Goal: Task Accomplishment & Management: Manage account settings

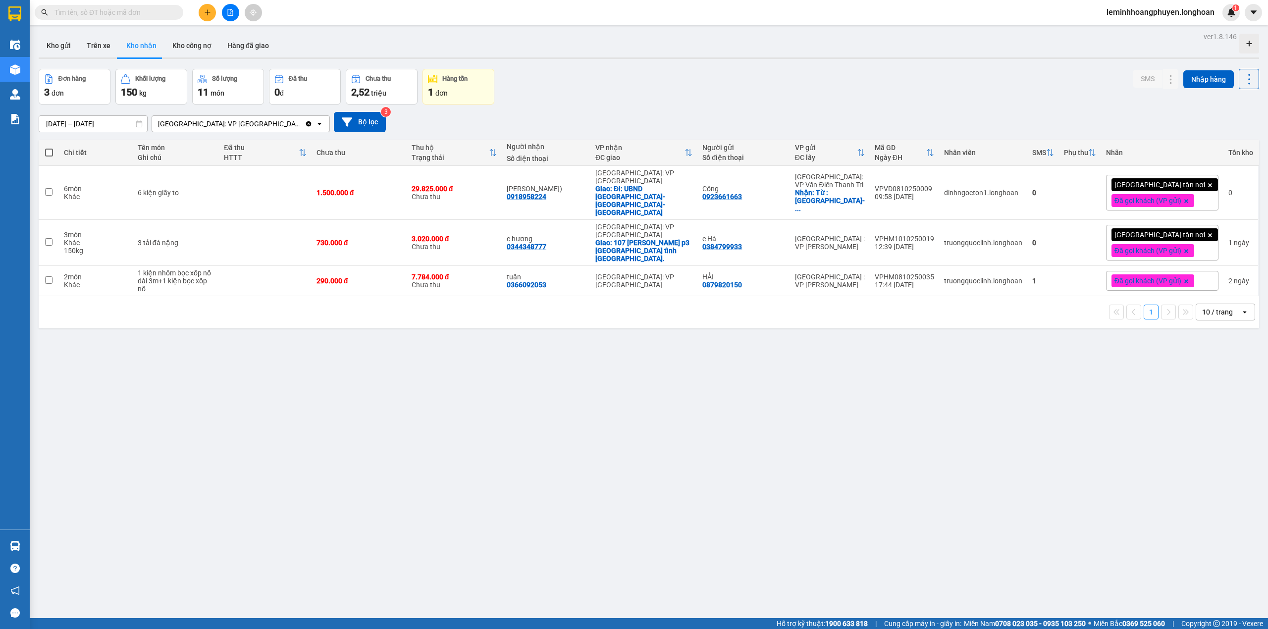
scroll to position [162, 0]
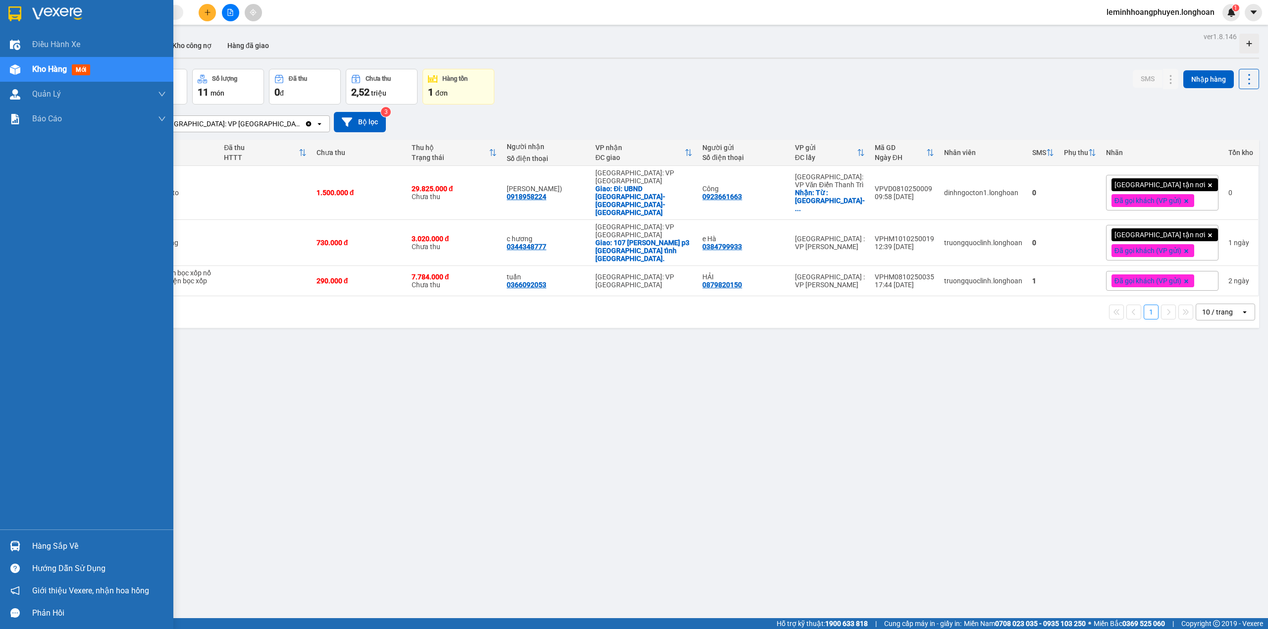
click at [12, 547] on img at bounding box center [15, 546] width 10 height 10
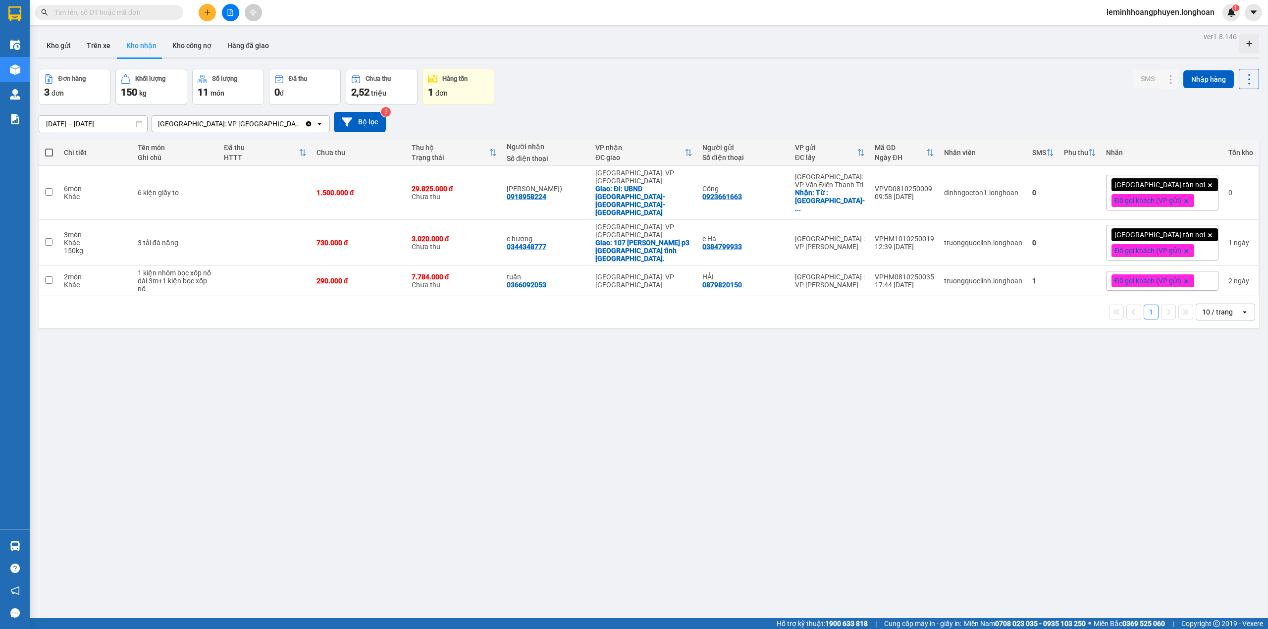
click at [519, 440] on section "Kết quả tìm kiếm ( 0 ) Bộ lọc No Data leminhhoangphuyen.longhoan 1 Điều hành xe…" at bounding box center [634, 314] width 1268 height 629
click at [1187, 189] on icon at bounding box center [1190, 192] width 7 height 7
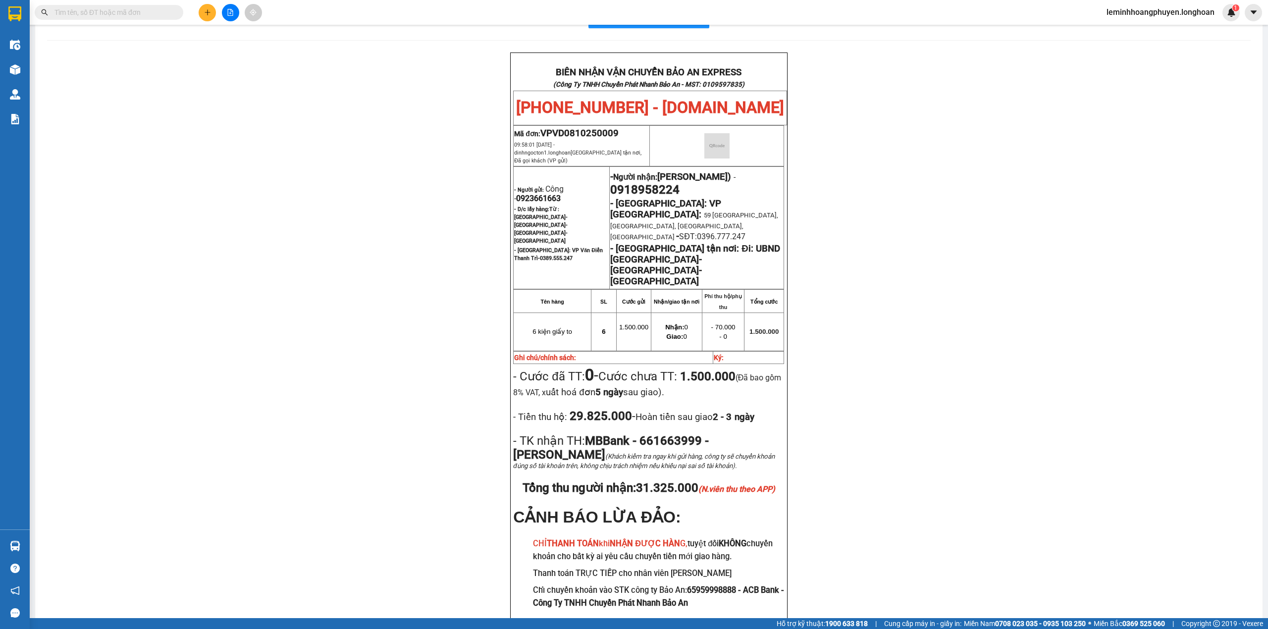
scroll to position [60, 0]
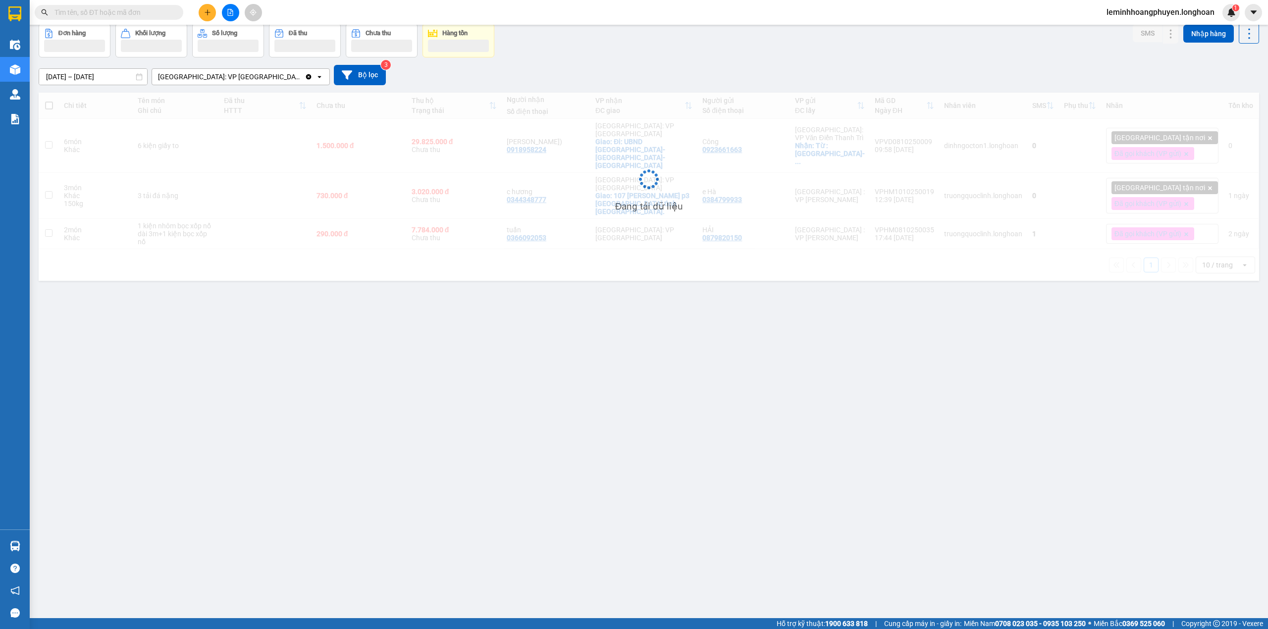
scroll to position [46, 0]
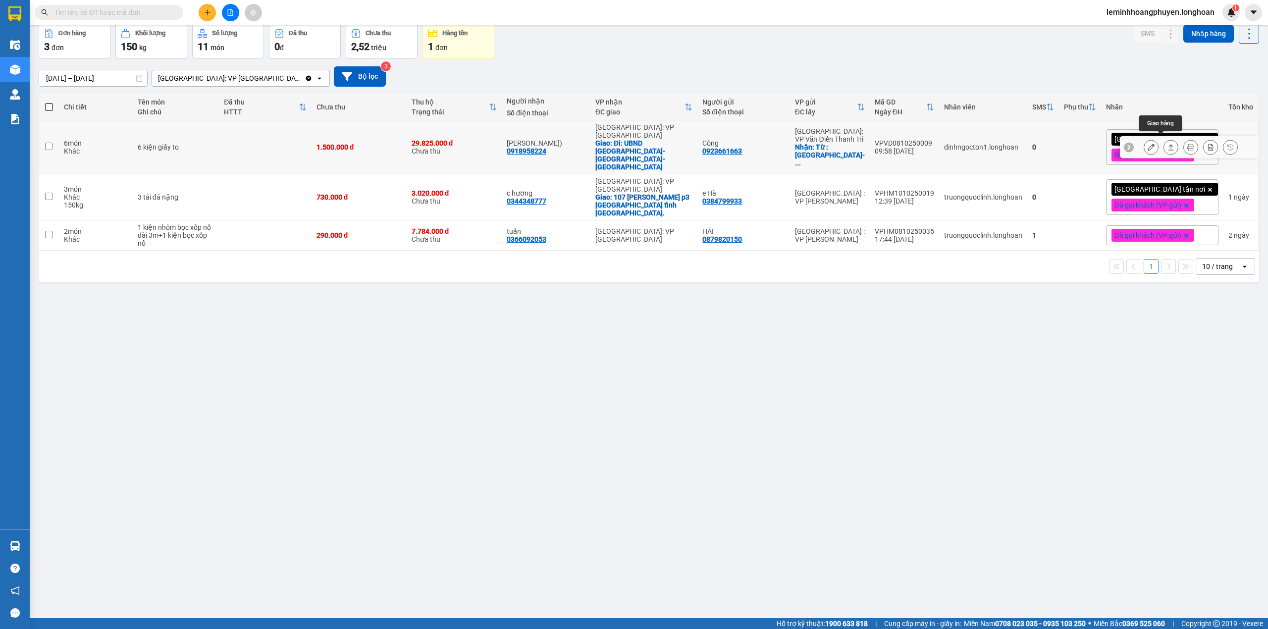
click at [1169, 144] on icon at bounding box center [1171, 147] width 5 height 6
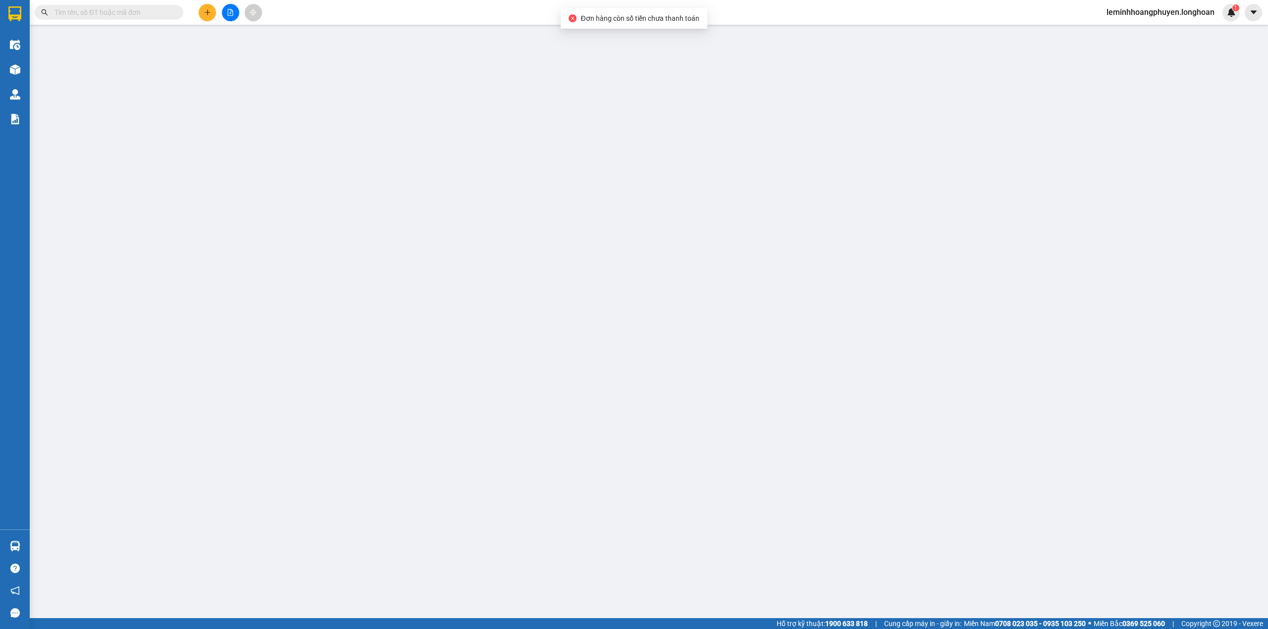
type input "0923661663"
type input "Công"
checkbox input "true"
type input "Từ : [GEOGRAPHIC_DATA]- [GEOGRAPHIC_DATA]-[GEOGRAPHIC_DATA]-[GEOGRAPHIC_DATA]"
type input "0918958224"
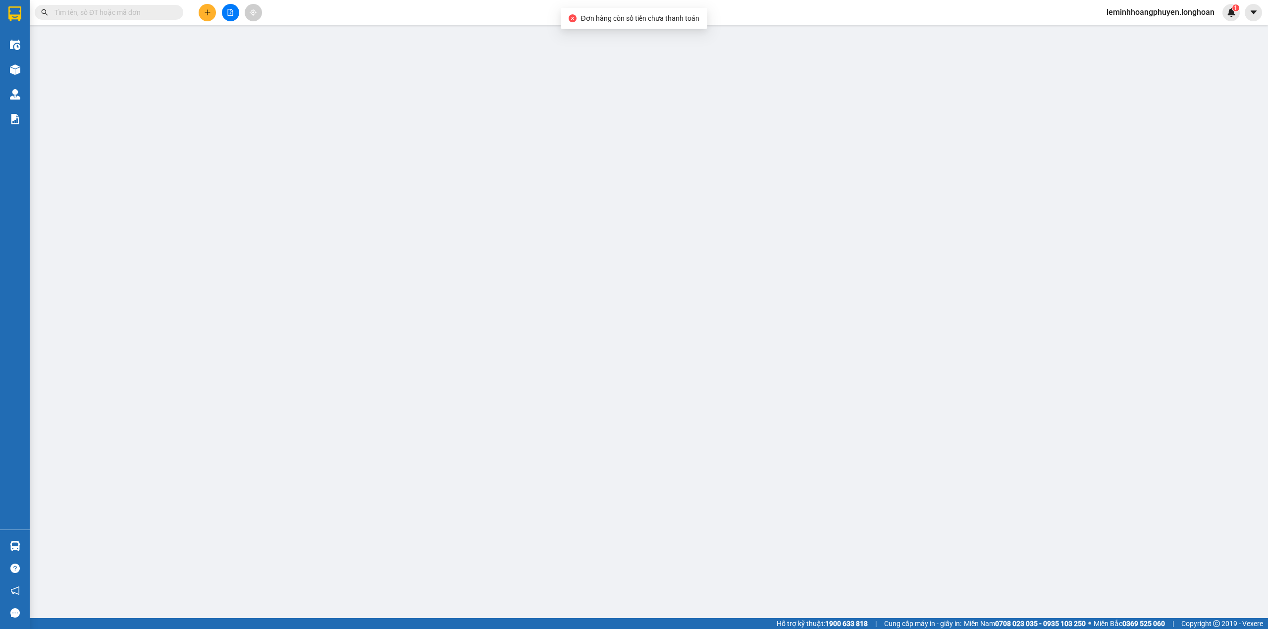
type input "[PERSON_NAME])"
checkbox input "true"
type input "Đi: UBND [GEOGRAPHIC_DATA]-[GEOGRAPHIC_DATA]-[GEOGRAPHIC_DATA]"
type input "1.500.000"
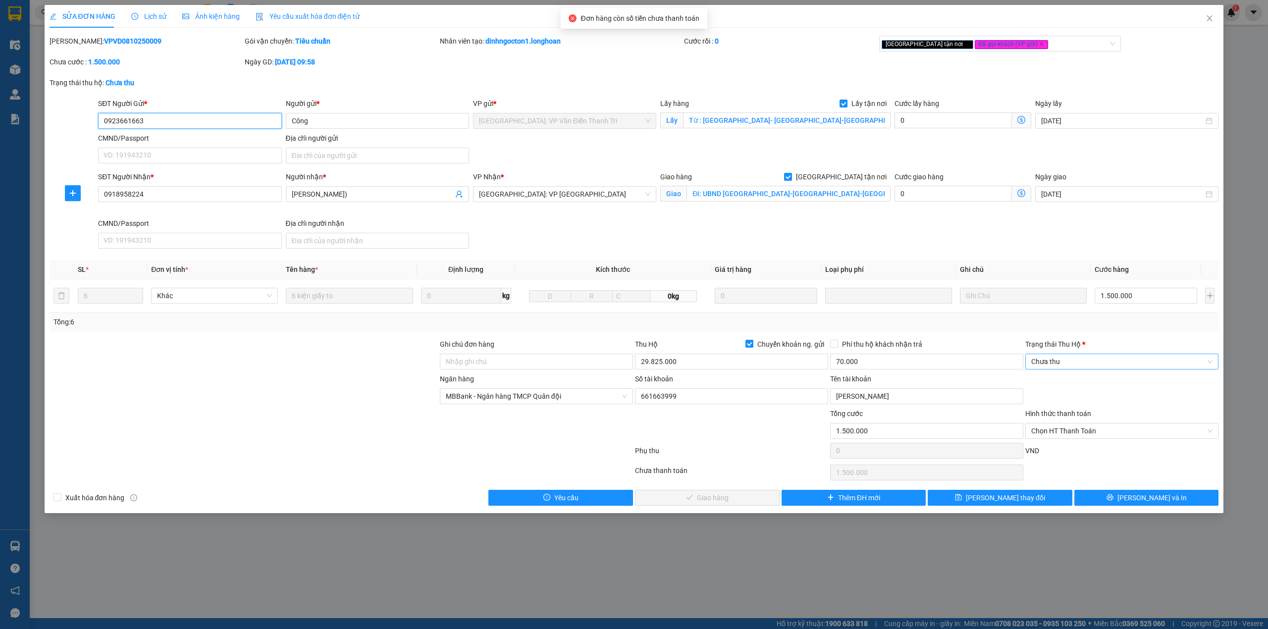
click at [1130, 356] on span "Chưa thu" at bounding box center [1121, 361] width 181 height 15
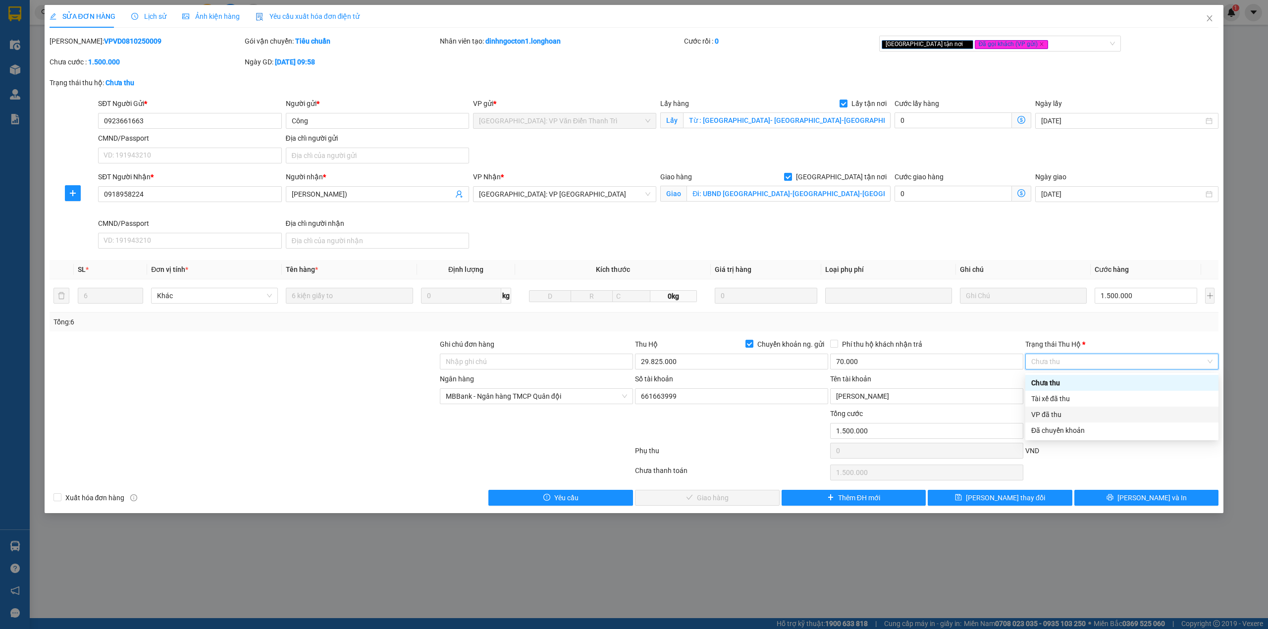
click at [1070, 413] on div "VP đã thu" at bounding box center [1121, 414] width 181 height 11
click at [1101, 436] on span "Chọn HT Thanh Toán" at bounding box center [1121, 431] width 181 height 15
click at [1067, 452] on div "Tại văn phòng" at bounding box center [1121, 452] width 181 height 11
type input "0"
click at [720, 502] on span "[PERSON_NAME] và Giao hàng" at bounding box center [712, 497] width 95 height 11
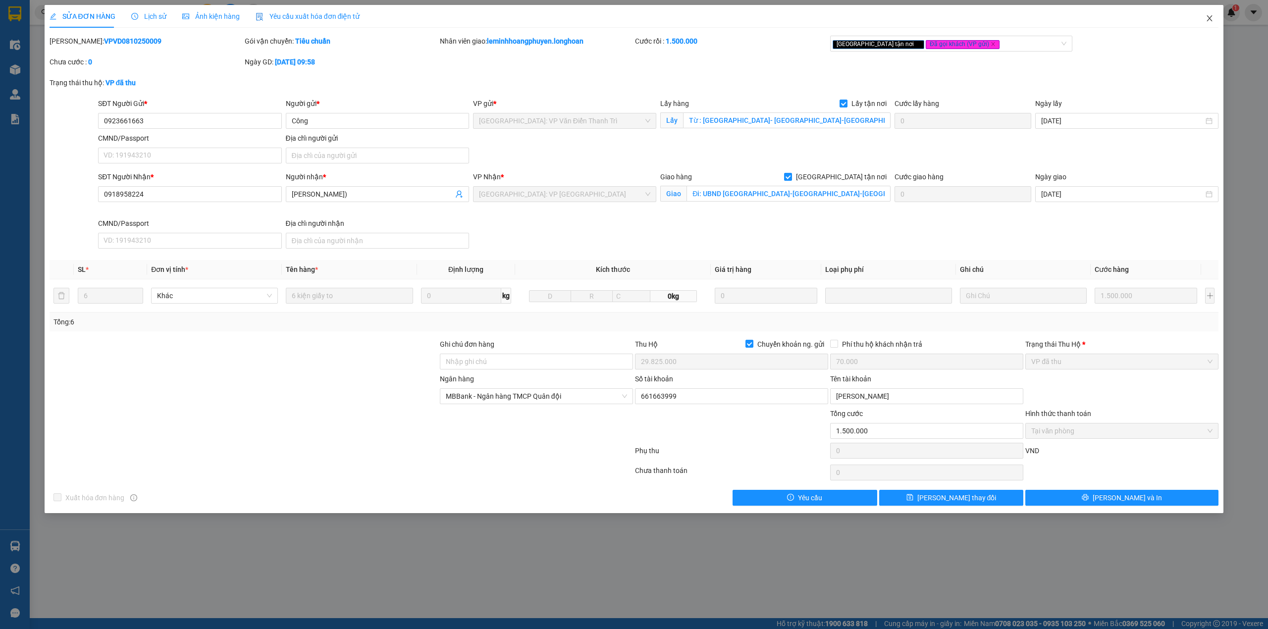
click at [1209, 16] on icon "close" at bounding box center [1210, 18] width 8 height 8
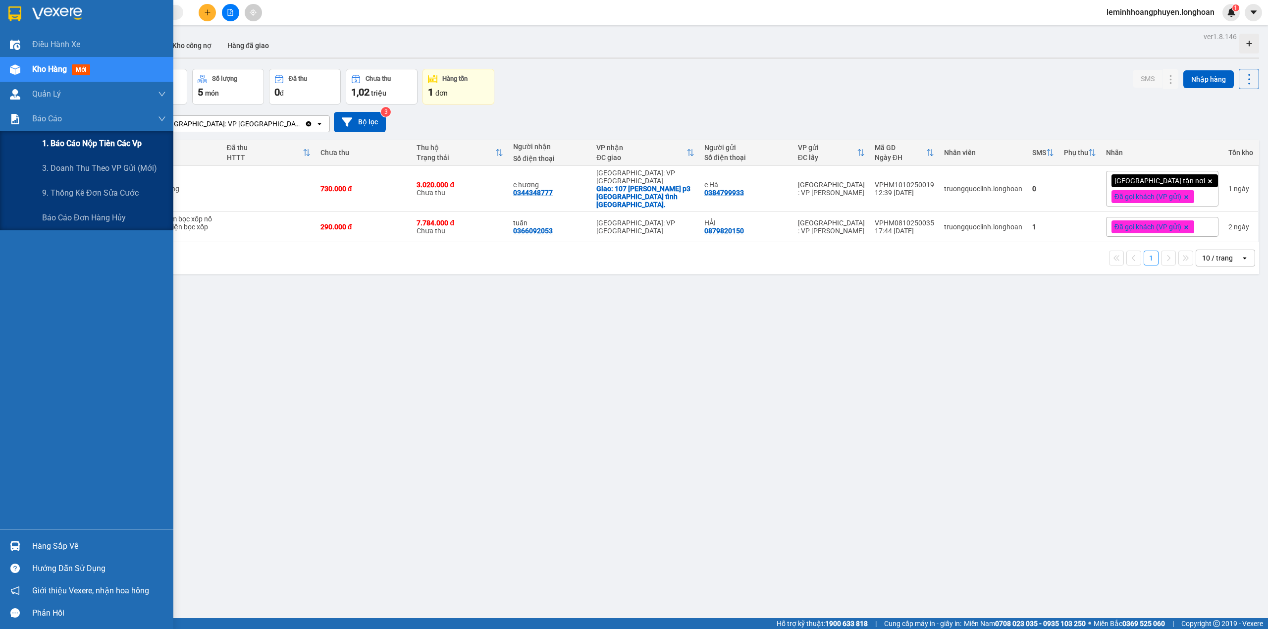
click at [75, 139] on span "1. Báo cáo nộp tiền các vp" at bounding box center [92, 143] width 100 height 12
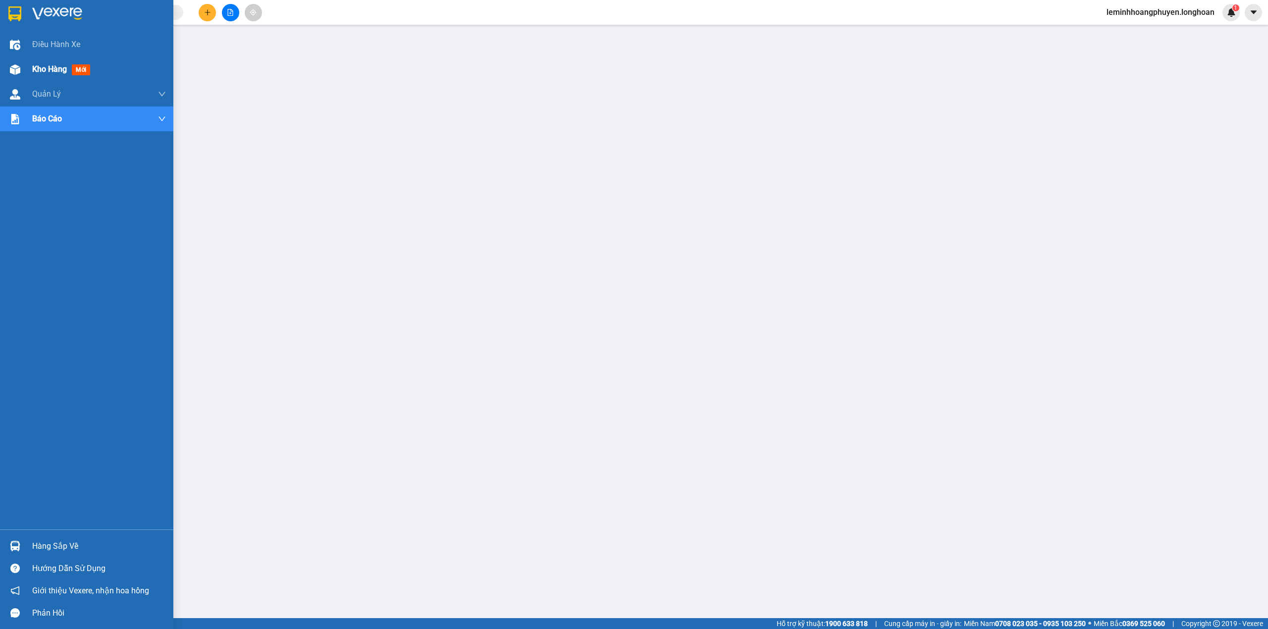
click at [5, 70] on div "Kho hàng mới" at bounding box center [86, 69] width 173 height 25
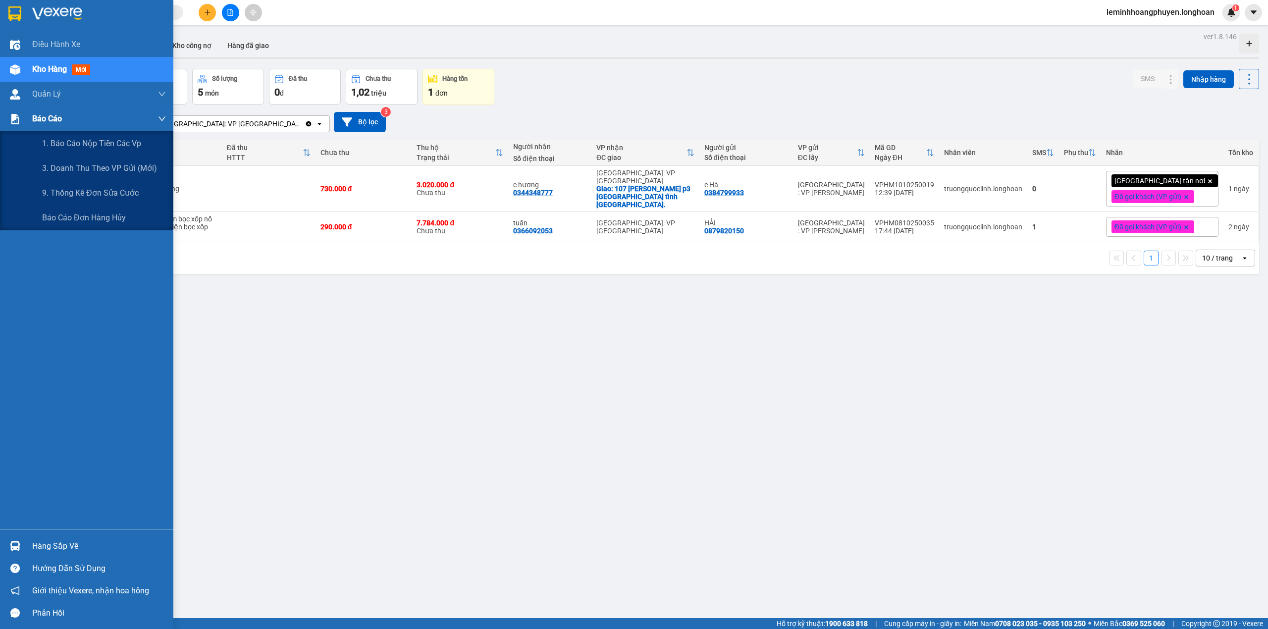
click at [8, 107] on div "Báo cáo" at bounding box center [86, 119] width 173 height 25
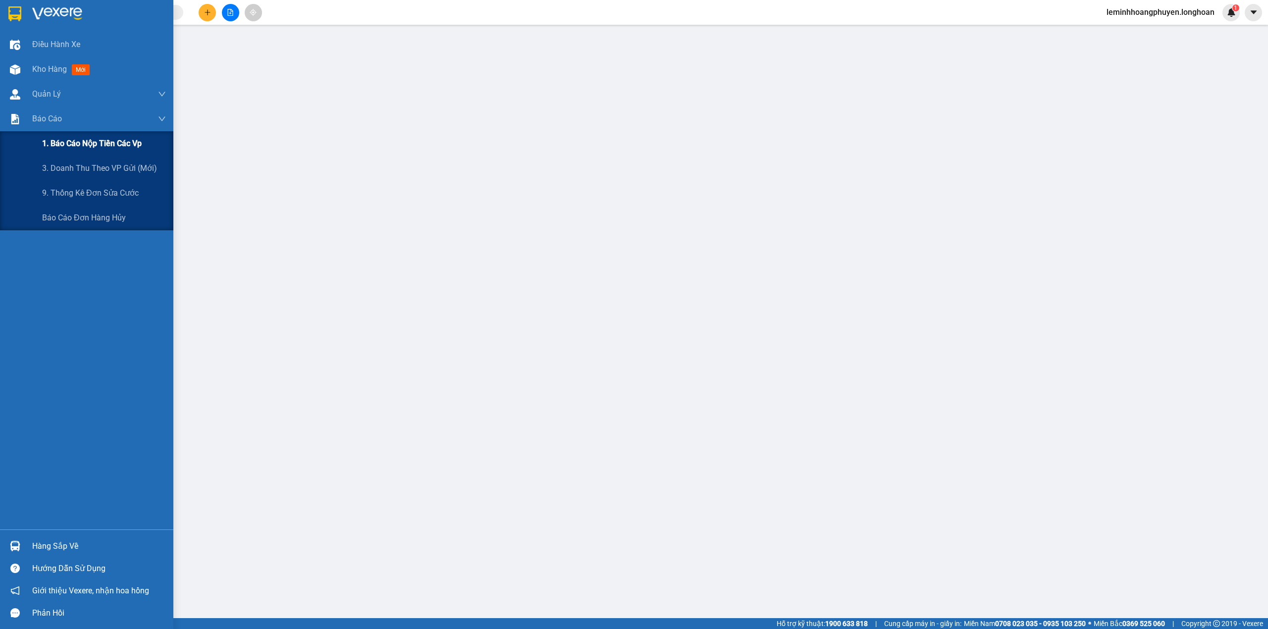
click at [106, 143] on span "1. Báo cáo nộp tiền các vp" at bounding box center [92, 143] width 100 height 12
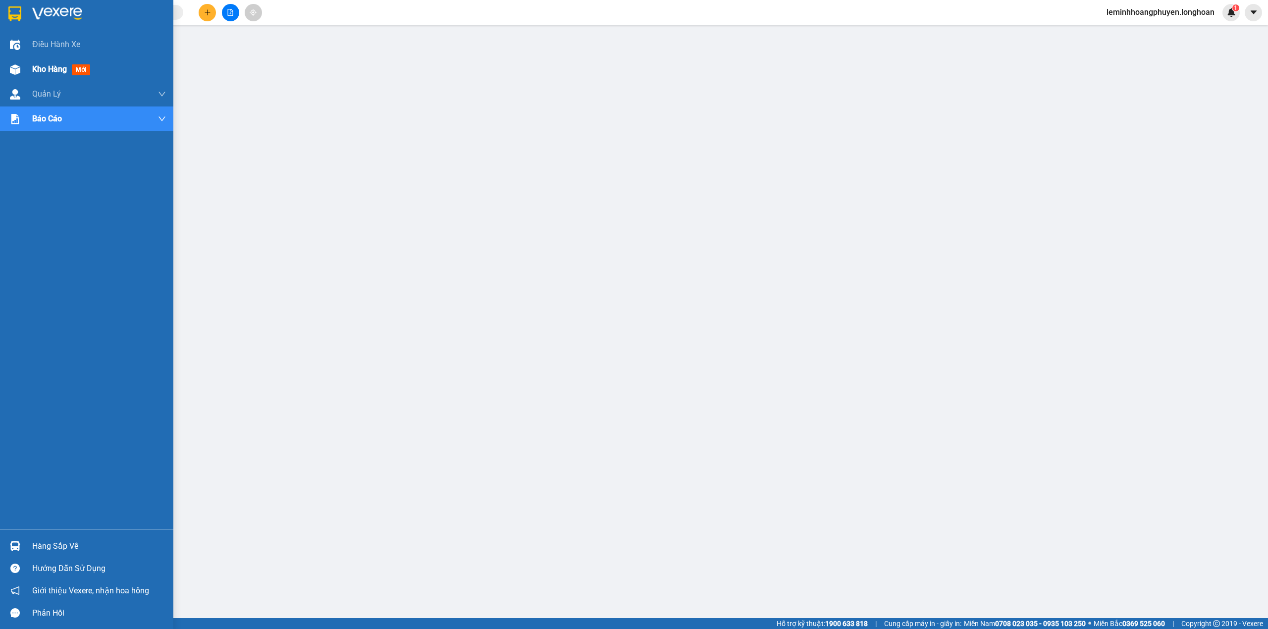
click at [34, 63] on div "Kho hàng mới" at bounding box center [63, 69] width 62 height 12
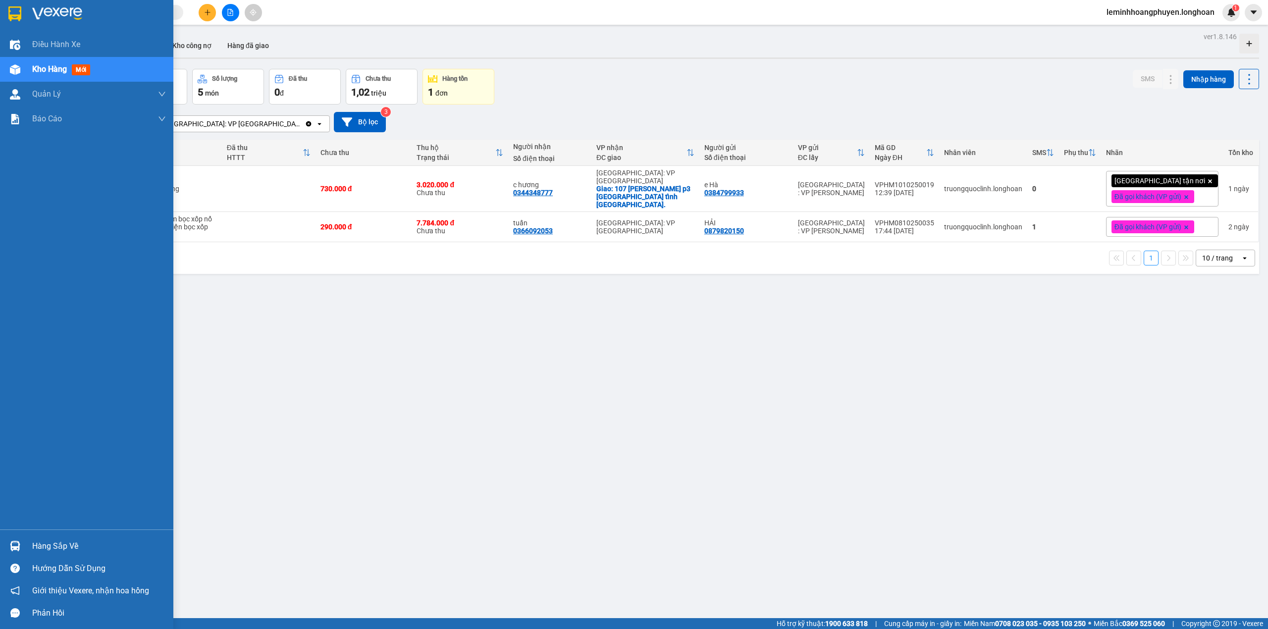
click at [8, 547] on div at bounding box center [14, 545] width 17 height 17
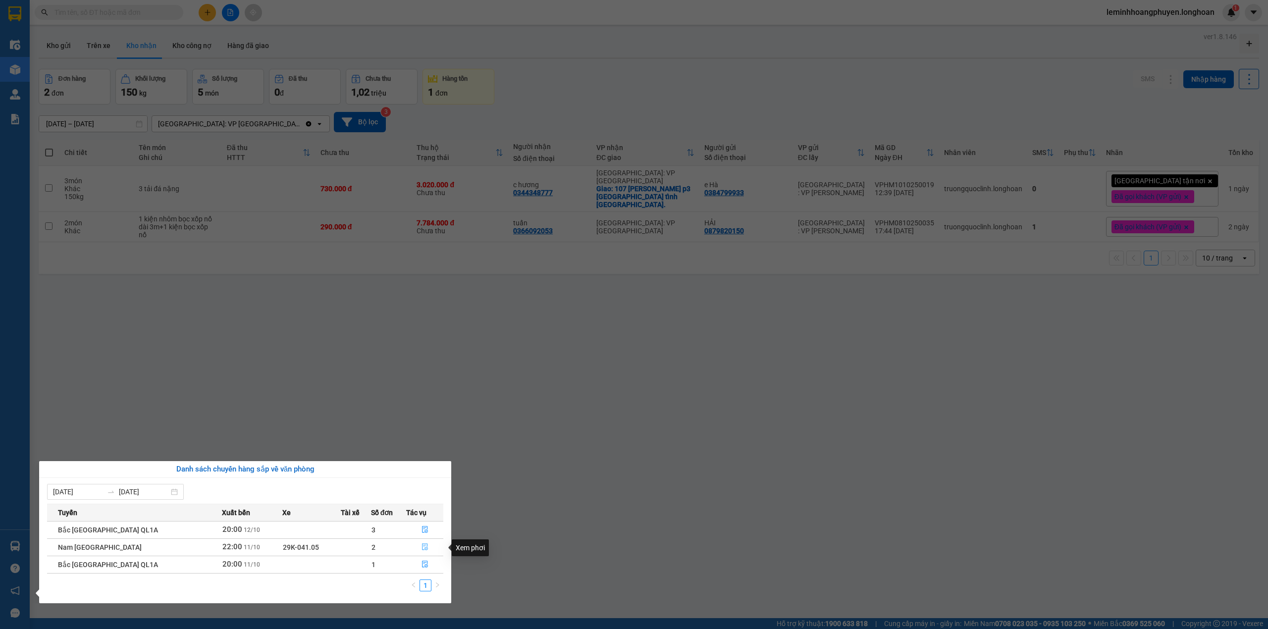
click at [422, 547] on icon "file-done" at bounding box center [425, 546] width 7 height 7
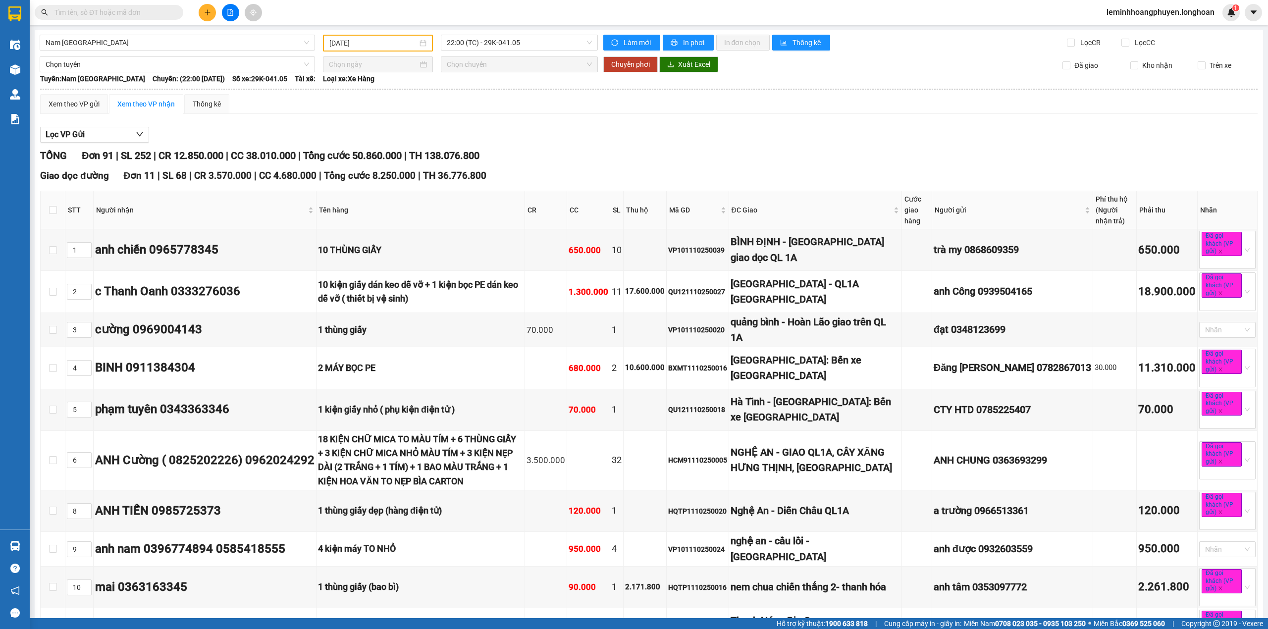
scroll to position [3970, 0]
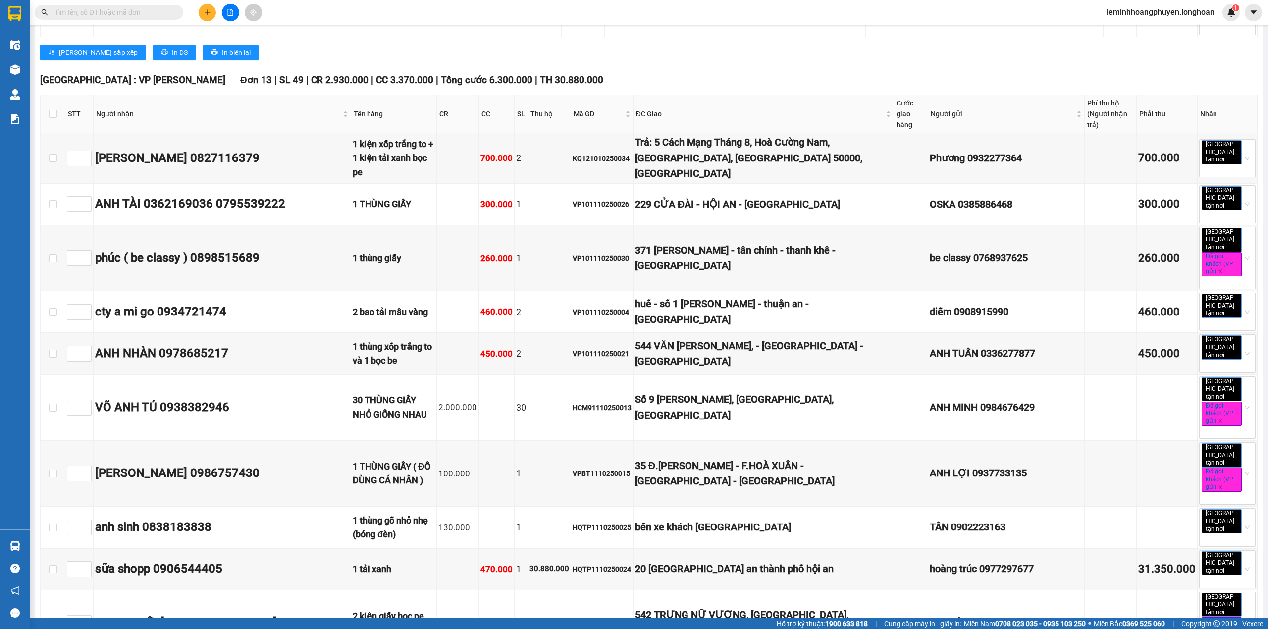
checkbox input "true"
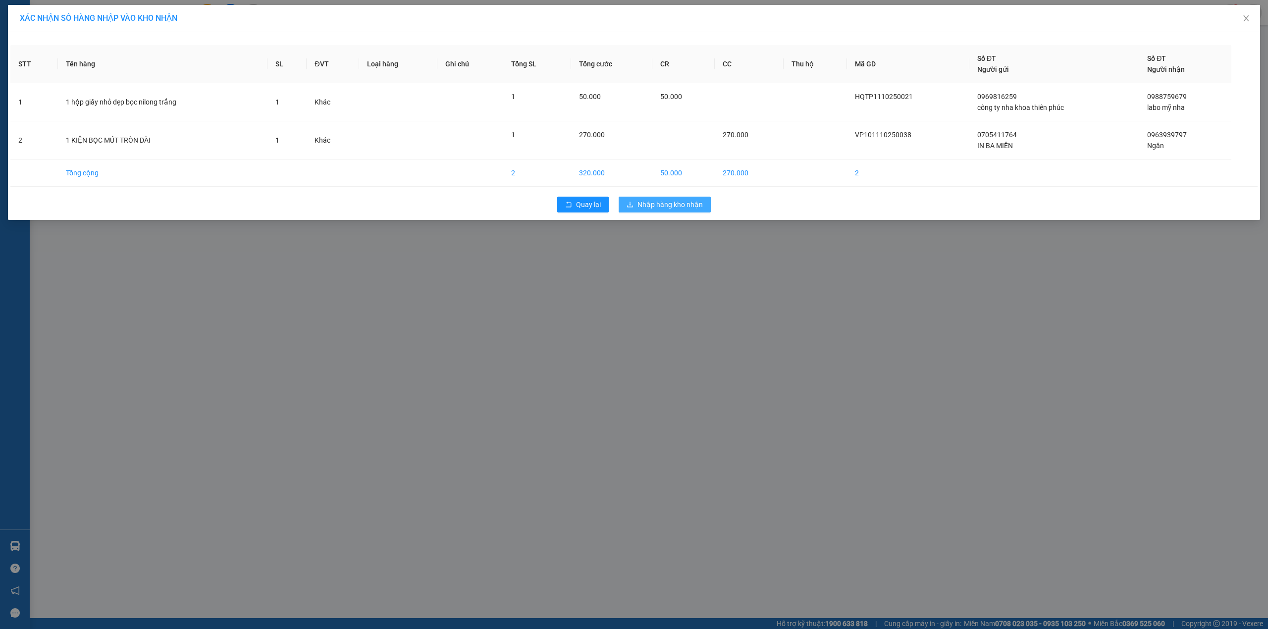
click at [682, 201] on span "Nhập hàng kho nhận" at bounding box center [670, 204] width 65 height 11
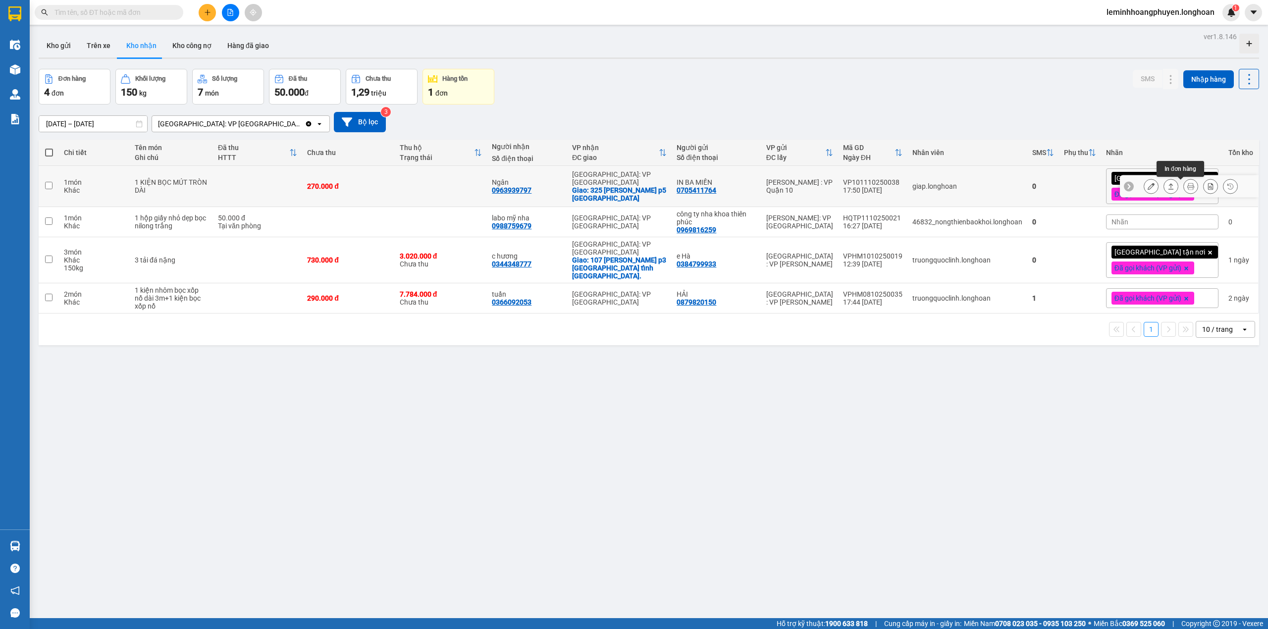
click at [1184, 187] on button at bounding box center [1191, 186] width 14 height 17
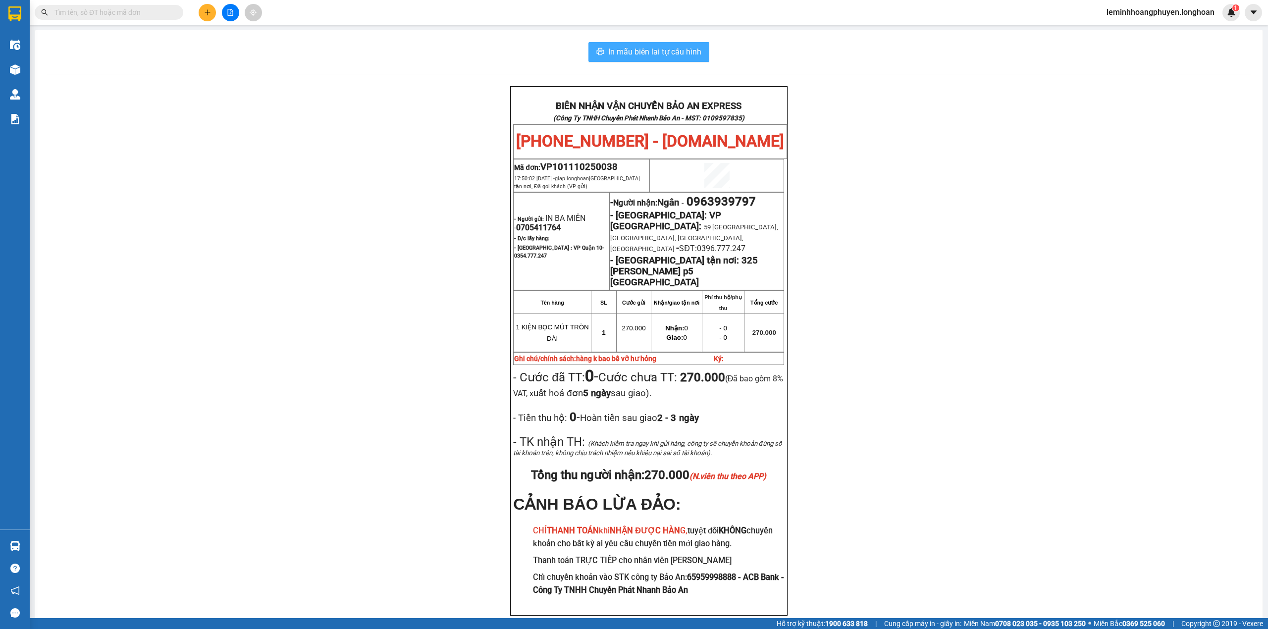
click at [661, 54] on span "In mẫu biên lai tự cấu hình" at bounding box center [654, 52] width 93 height 12
drag, startPoint x: 182, startPoint y: 294, endPoint x: 182, endPoint y: 286, distance: 8.4
click at [182, 294] on div "BIÊN NHẬN VẬN CHUYỂN BẢO AN EXPRESS (Công Ty TNHH Chuyển Phát Nhanh Bảo An - MS…" at bounding box center [649, 363] width 1204 height 554
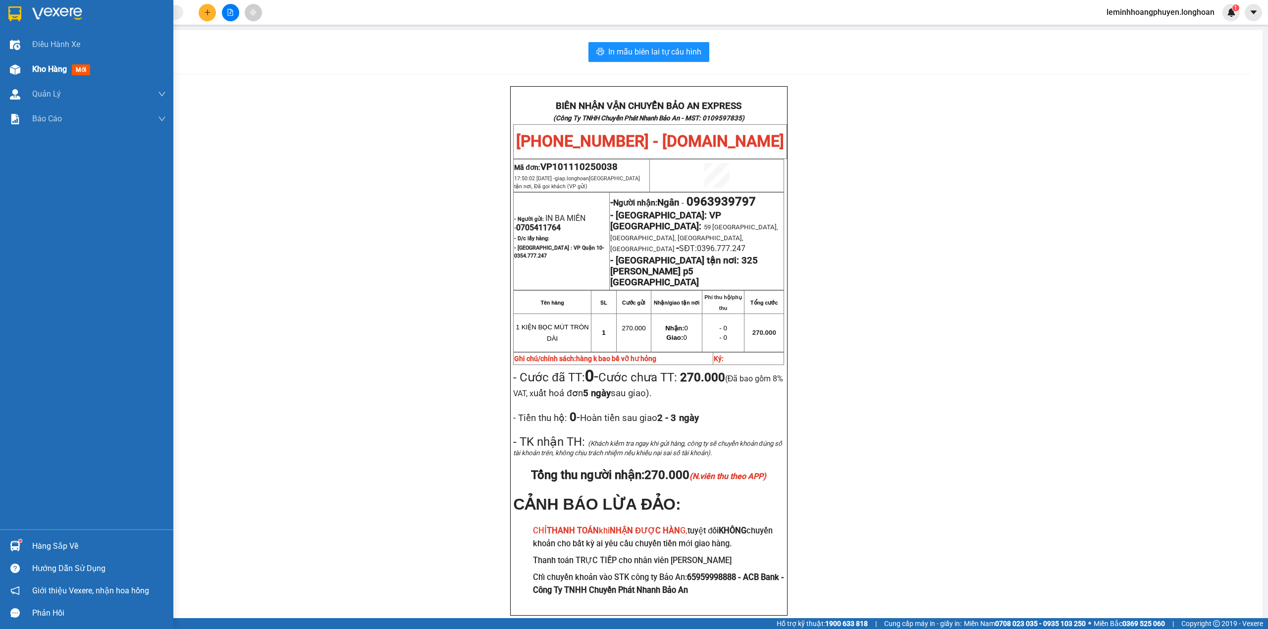
click at [23, 71] on div at bounding box center [14, 69] width 17 height 17
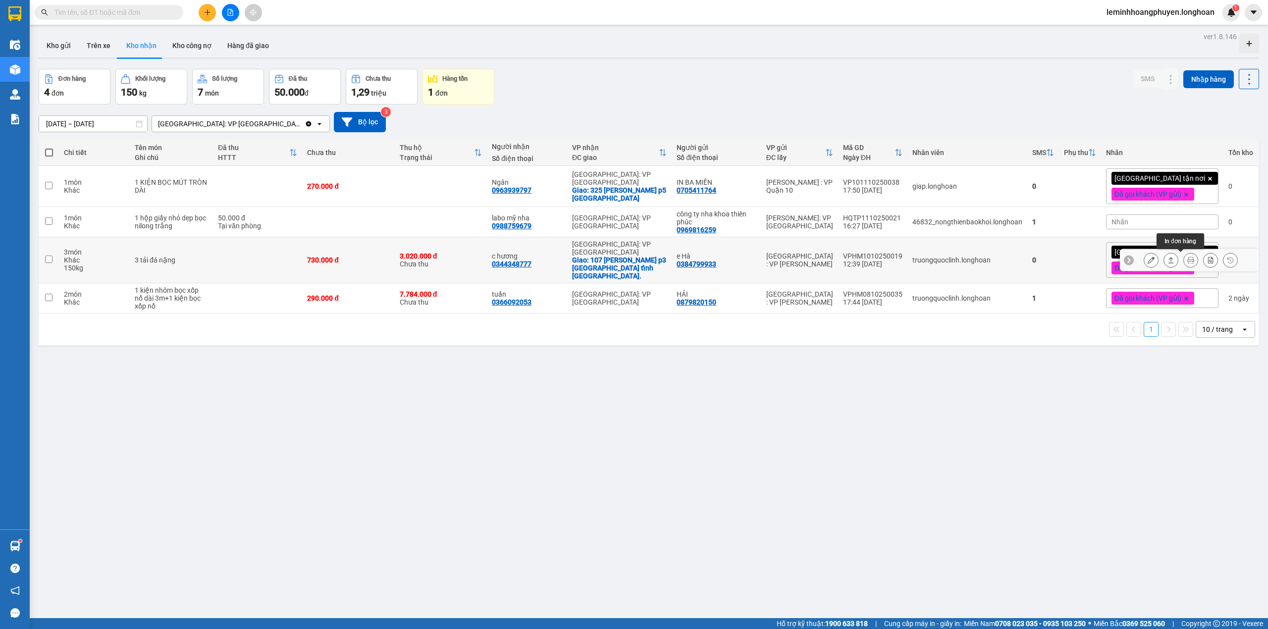
click at [1185, 256] on button at bounding box center [1191, 260] width 14 height 17
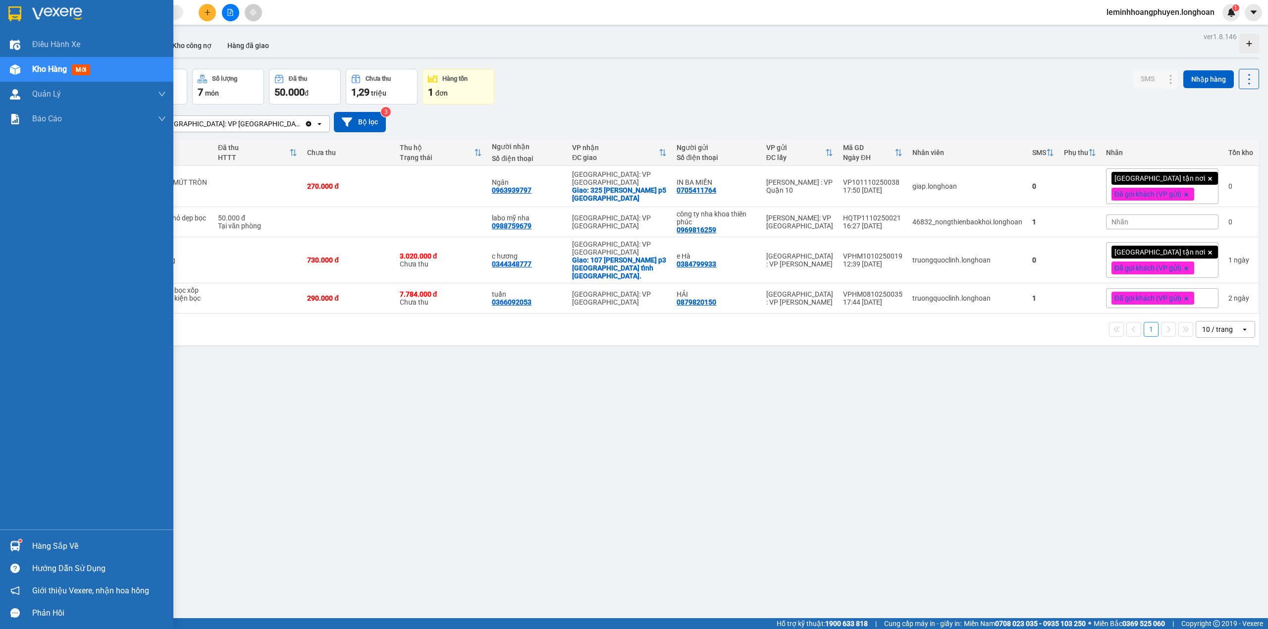
click at [39, 540] on div "Hàng sắp về" at bounding box center [99, 546] width 134 height 15
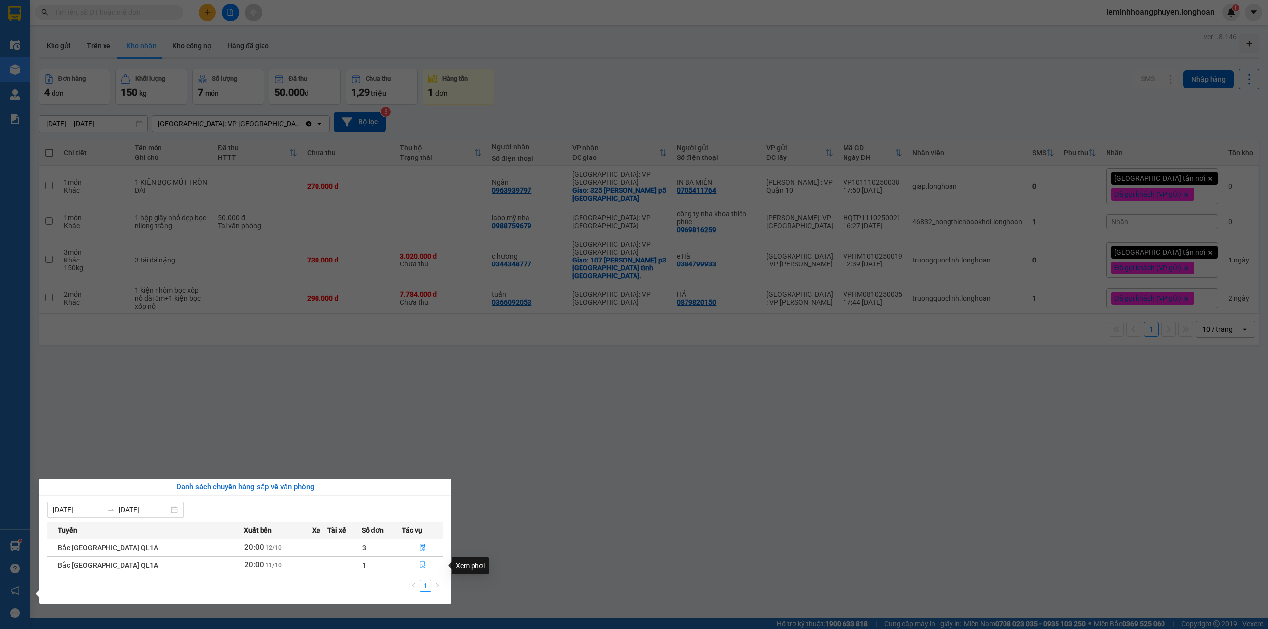
click at [419, 567] on icon "file-done" at bounding box center [422, 564] width 7 height 7
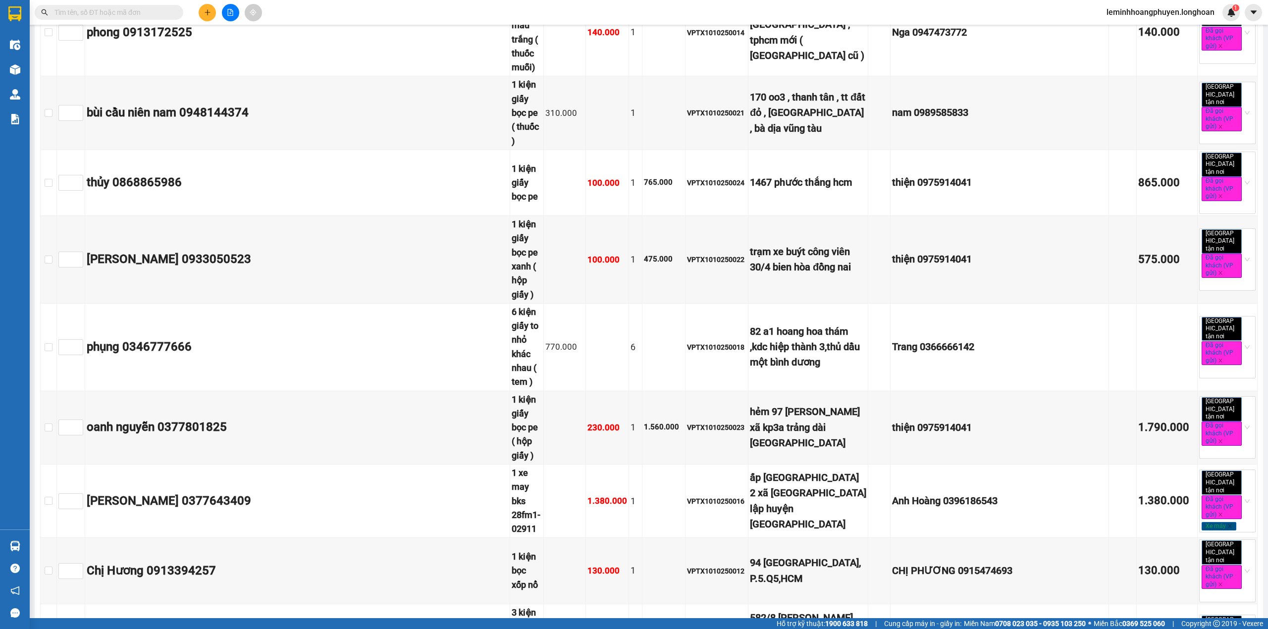
scroll to position [5918, 0]
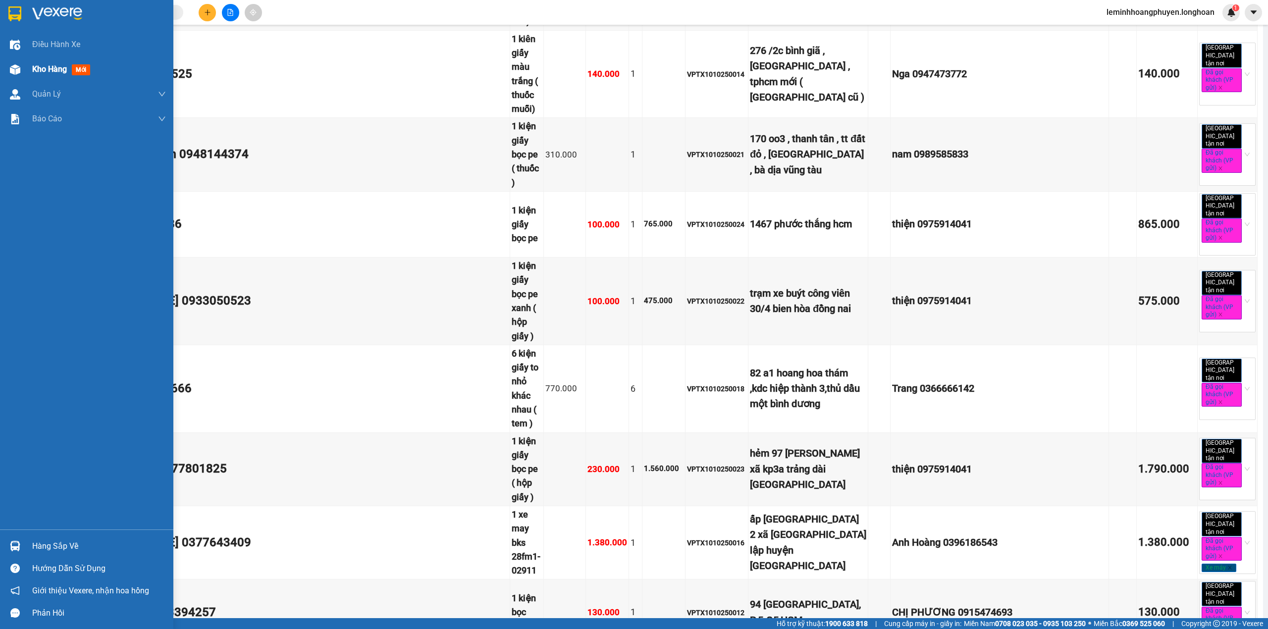
click at [20, 67] on div at bounding box center [14, 69] width 17 height 17
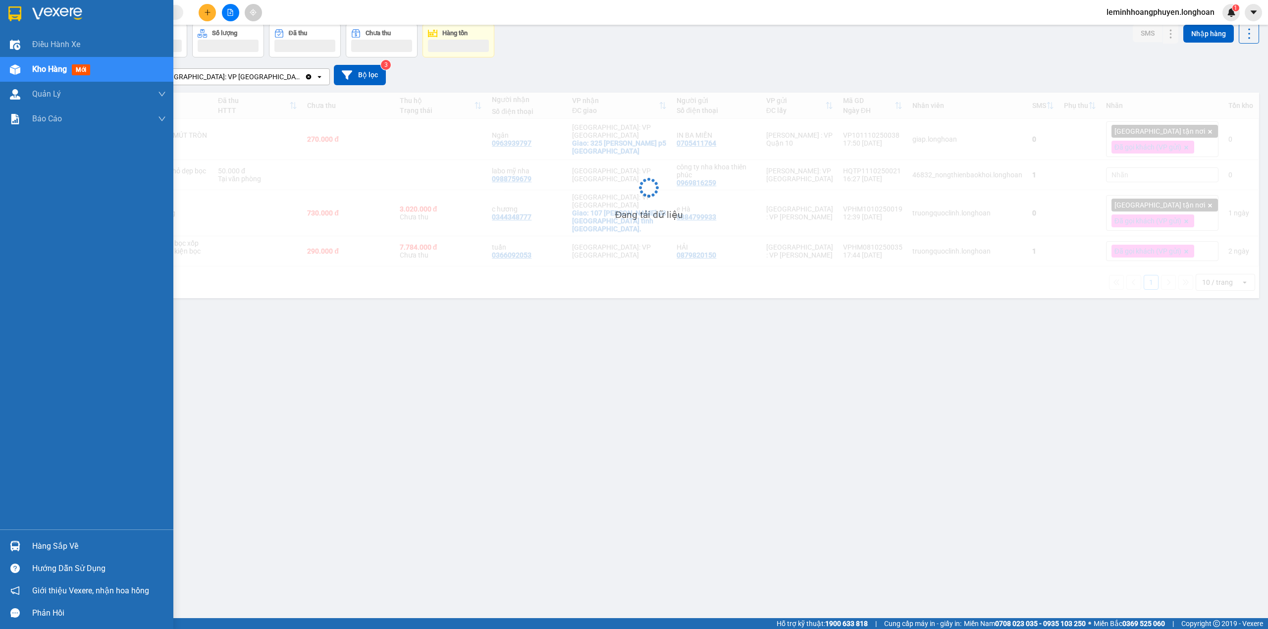
scroll to position [46, 0]
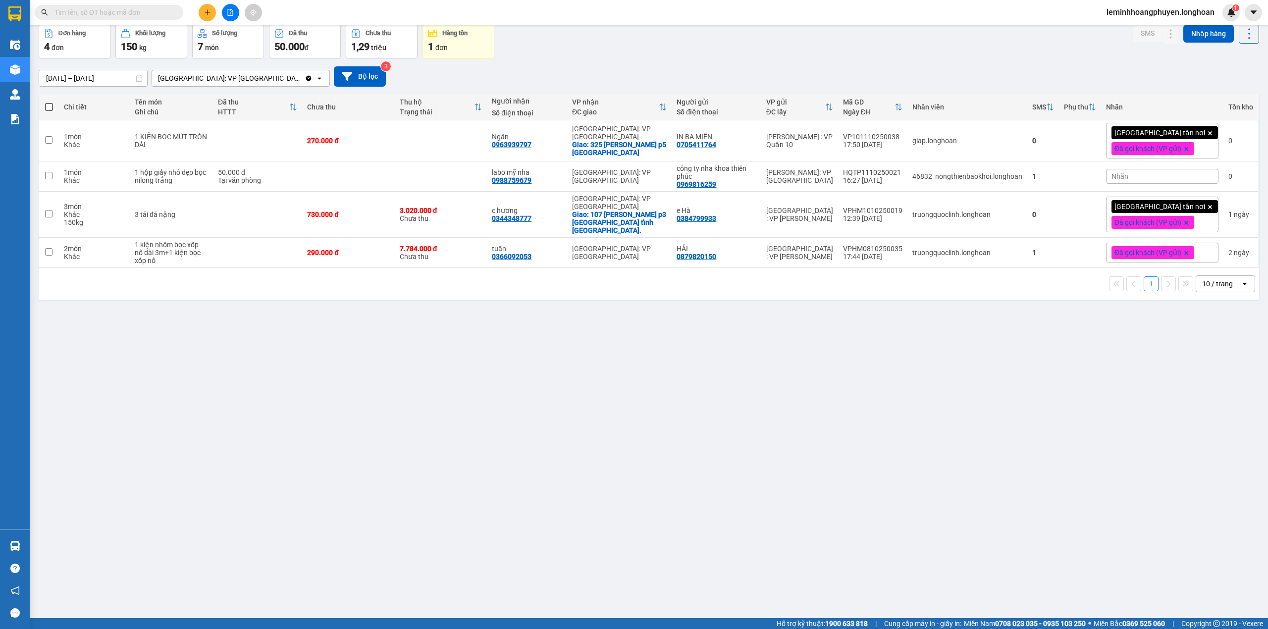
click at [163, 11] on input "text" at bounding box center [112, 12] width 117 height 11
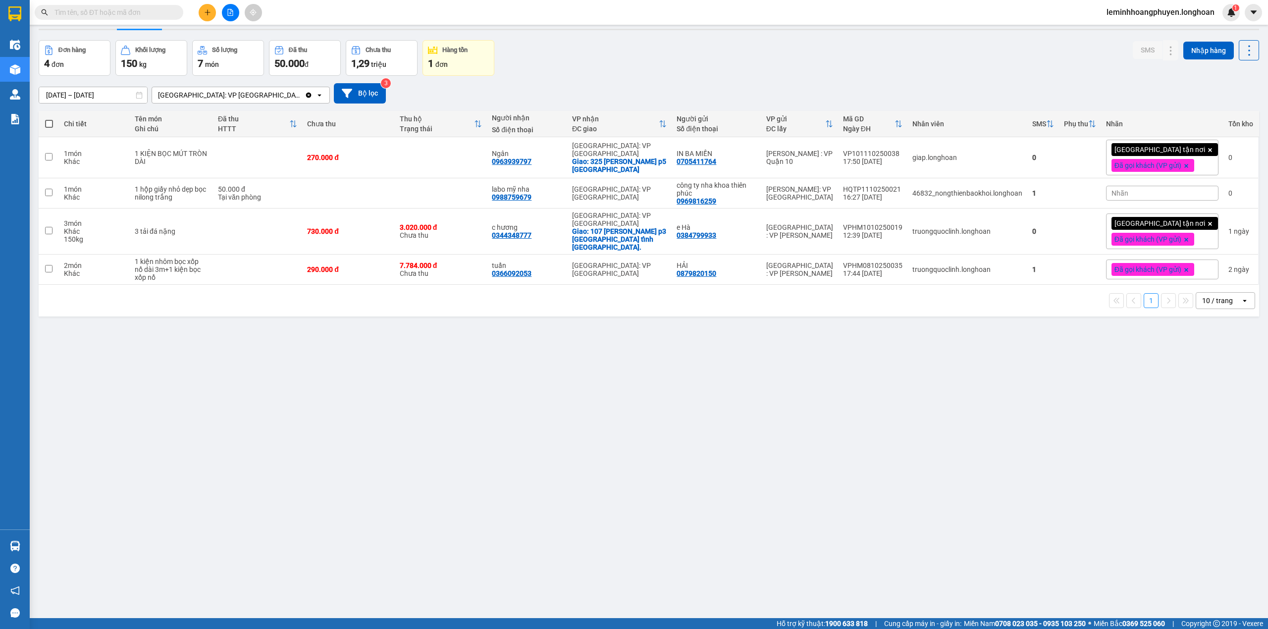
scroll to position [0, 0]
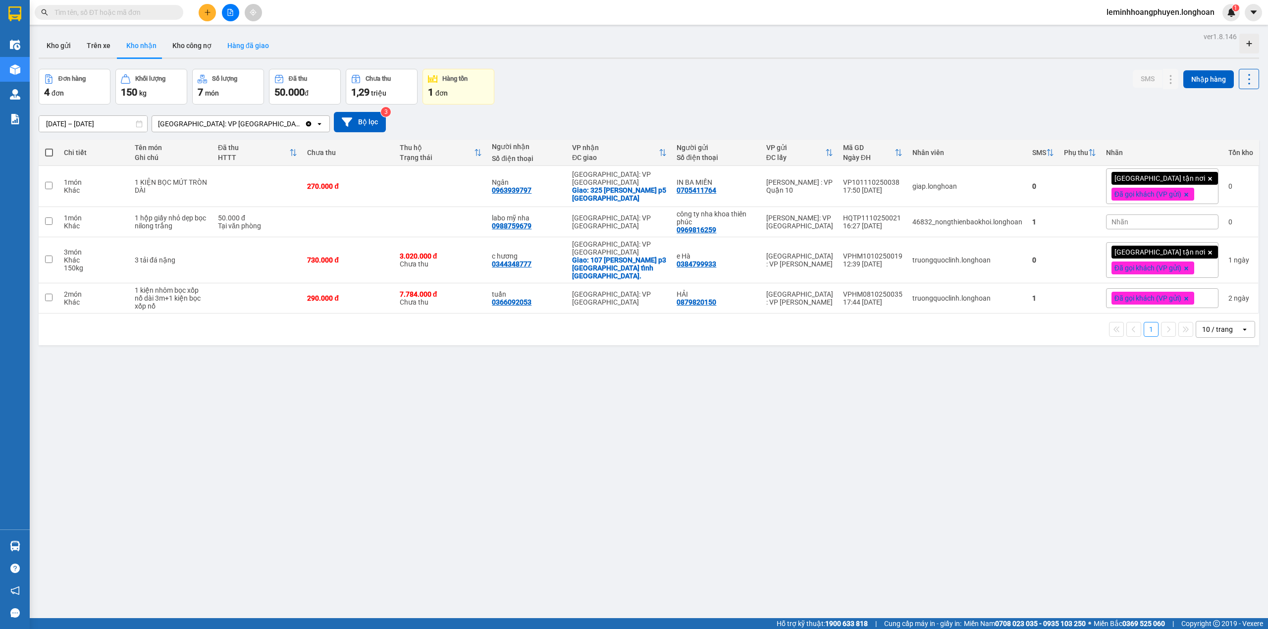
click at [233, 45] on button "Hàng đã giao" at bounding box center [247, 46] width 57 height 24
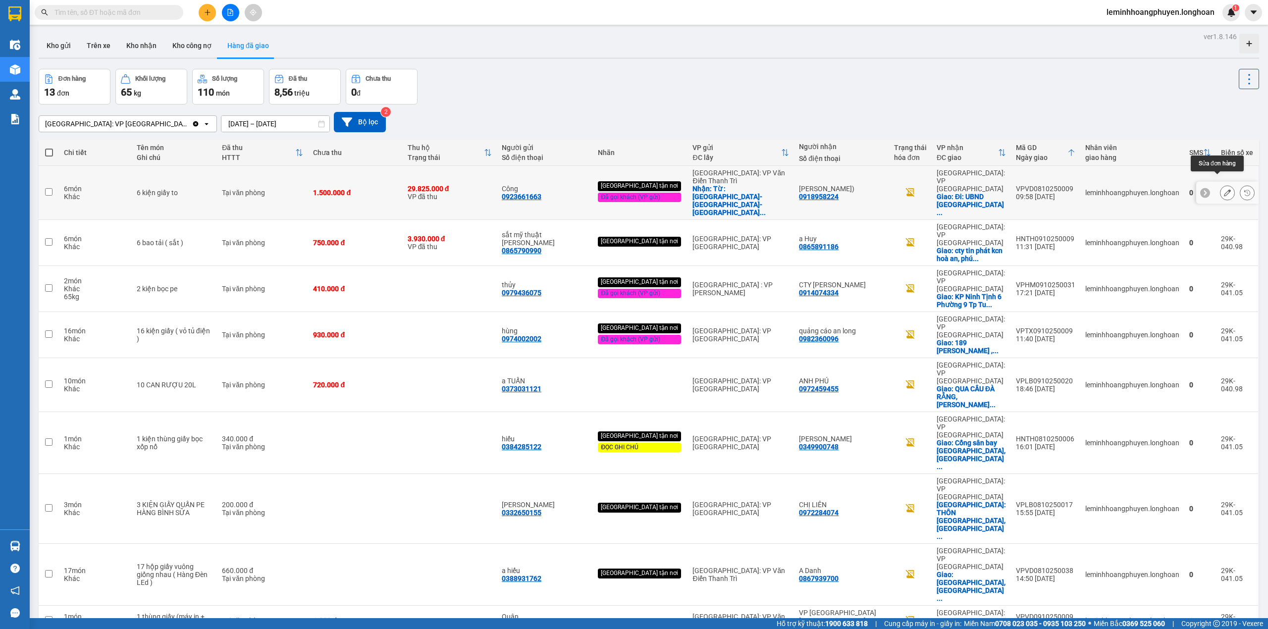
click at [1224, 189] on icon at bounding box center [1227, 192] width 7 height 7
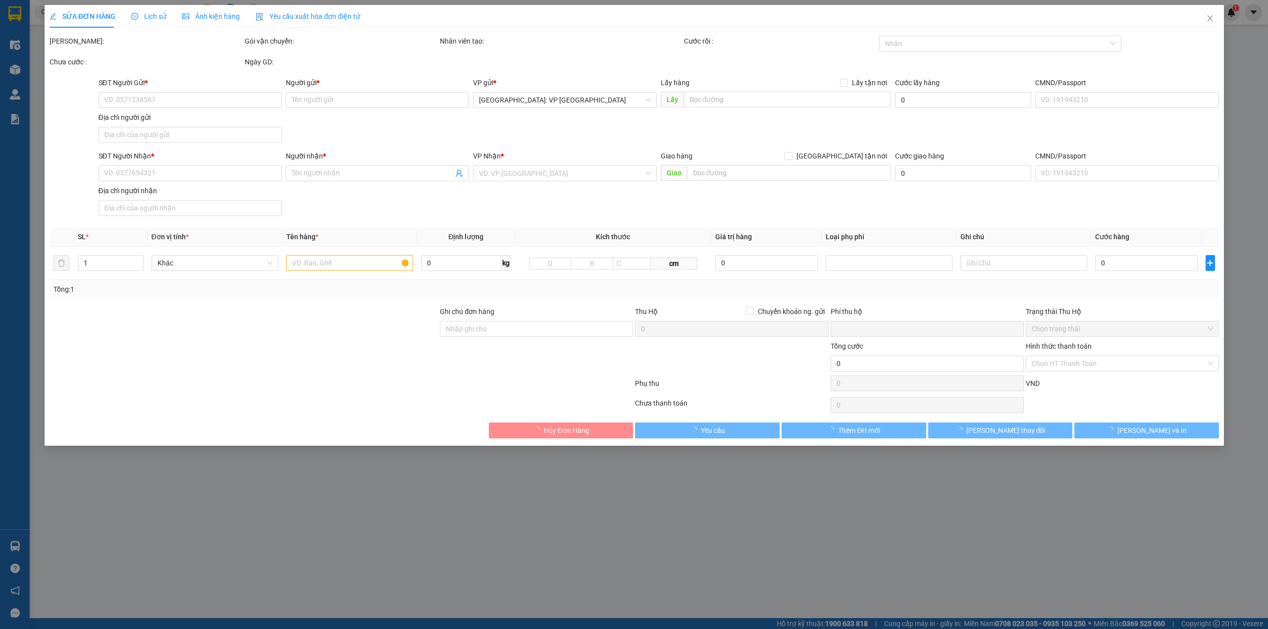
type input "0923661663"
type input "Công"
checkbox input "true"
type input "Từ : [GEOGRAPHIC_DATA]- [GEOGRAPHIC_DATA]-[GEOGRAPHIC_DATA]-[GEOGRAPHIC_DATA]"
type input "0918958224"
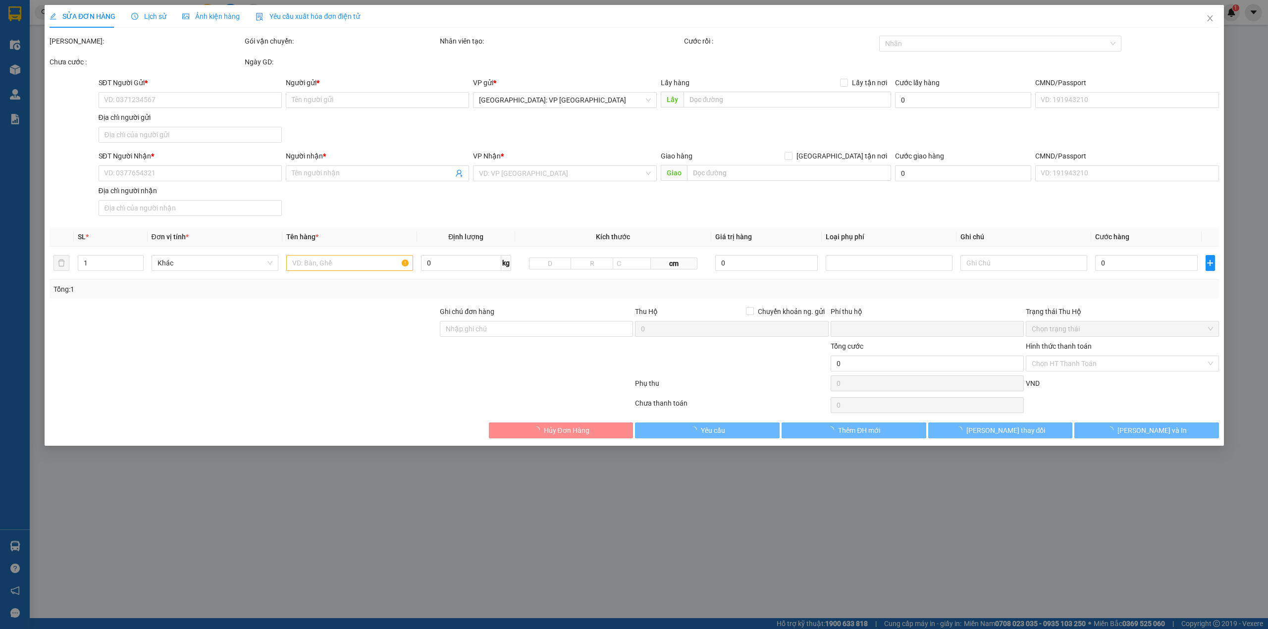
type input "[PERSON_NAME])"
checkbox input "true"
type input "Đi: UBND [GEOGRAPHIC_DATA]-[GEOGRAPHIC_DATA]-[GEOGRAPHIC_DATA]"
checkbox input "true"
type input "29.825.000"
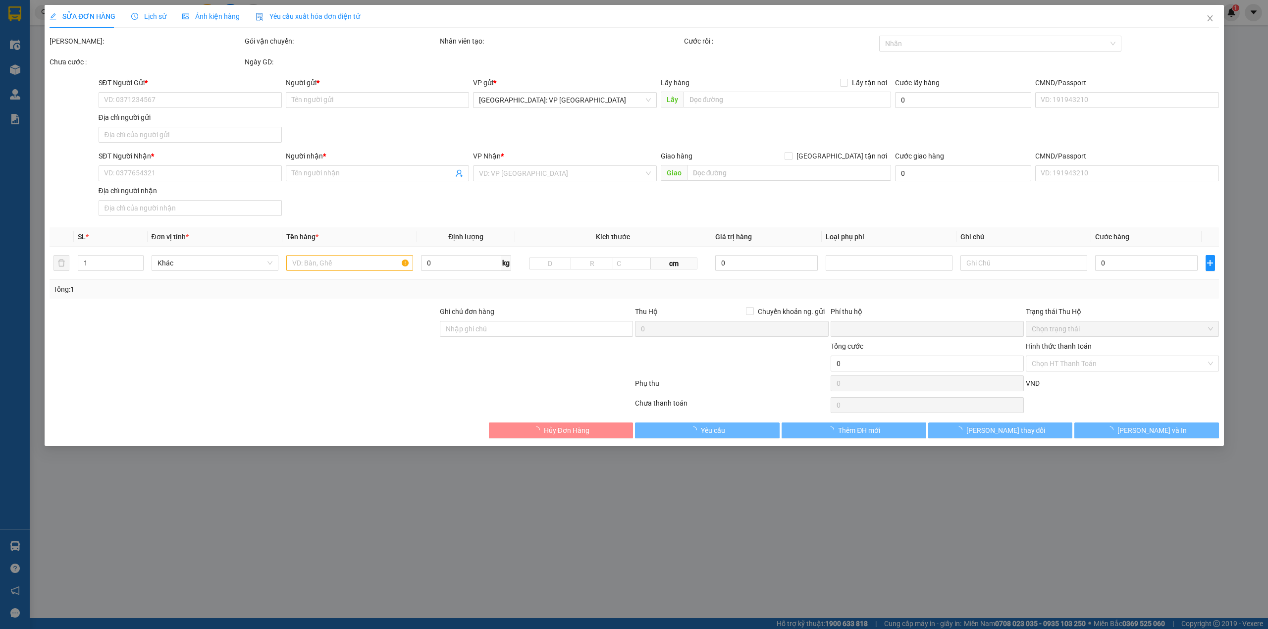
type input "70.000"
type input "1.500.000"
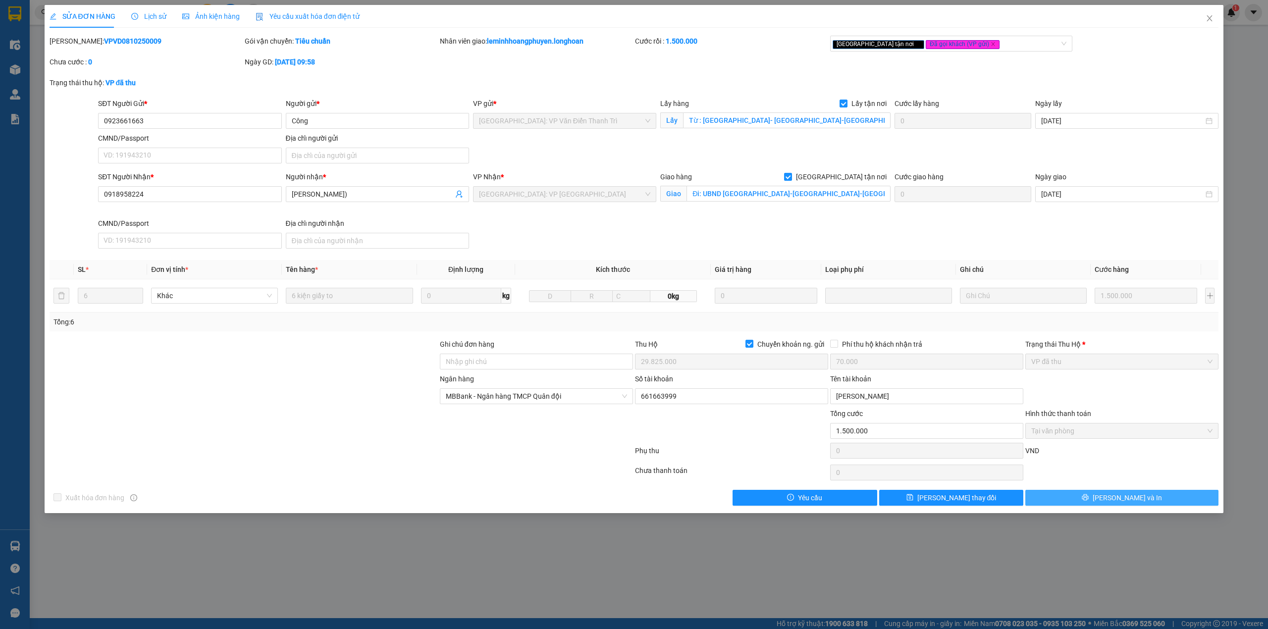
click at [1203, 500] on button "[PERSON_NAME] và In" at bounding box center [1121, 498] width 193 height 16
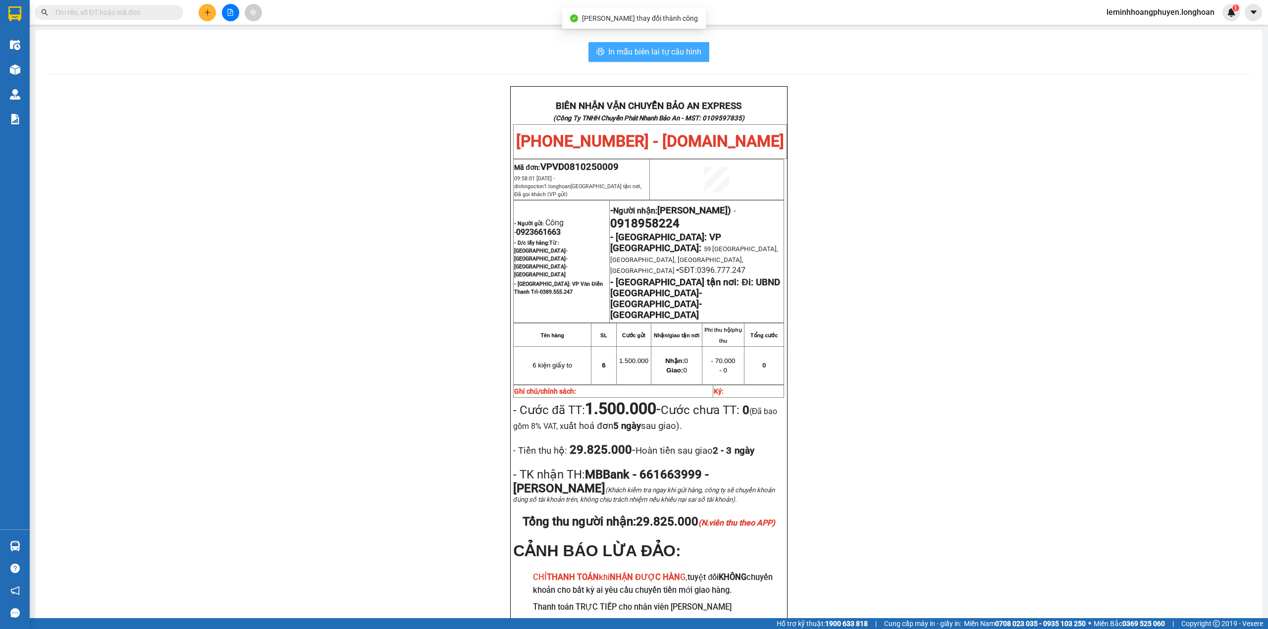
click at [678, 52] on span "In mẫu biên lai tự cấu hình" at bounding box center [654, 52] width 93 height 12
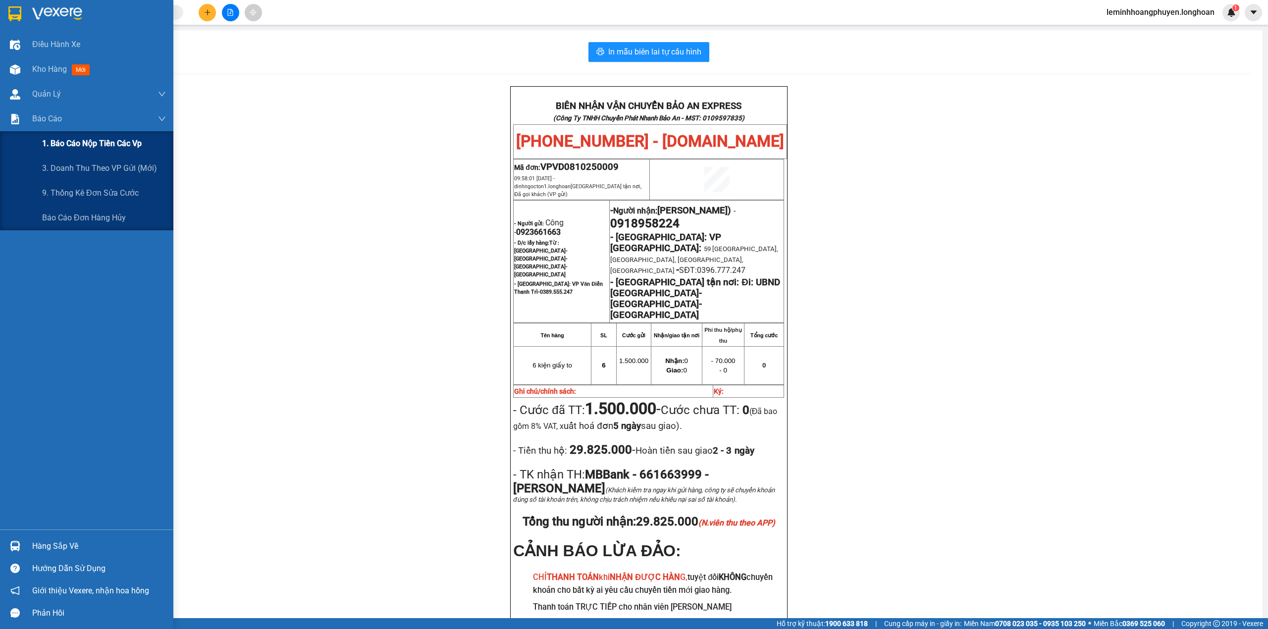
click at [93, 141] on span "1. Báo cáo nộp tiền các vp" at bounding box center [92, 143] width 100 height 12
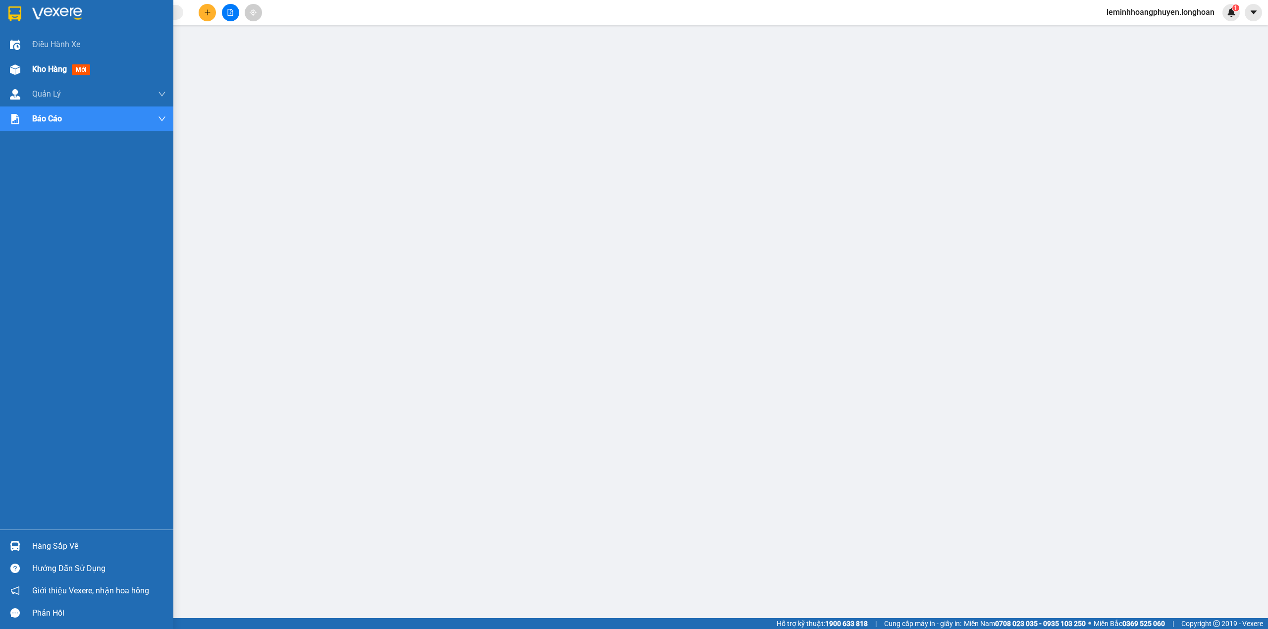
click at [21, 63] on div at bounding box center [14, 69] width 17 height 17
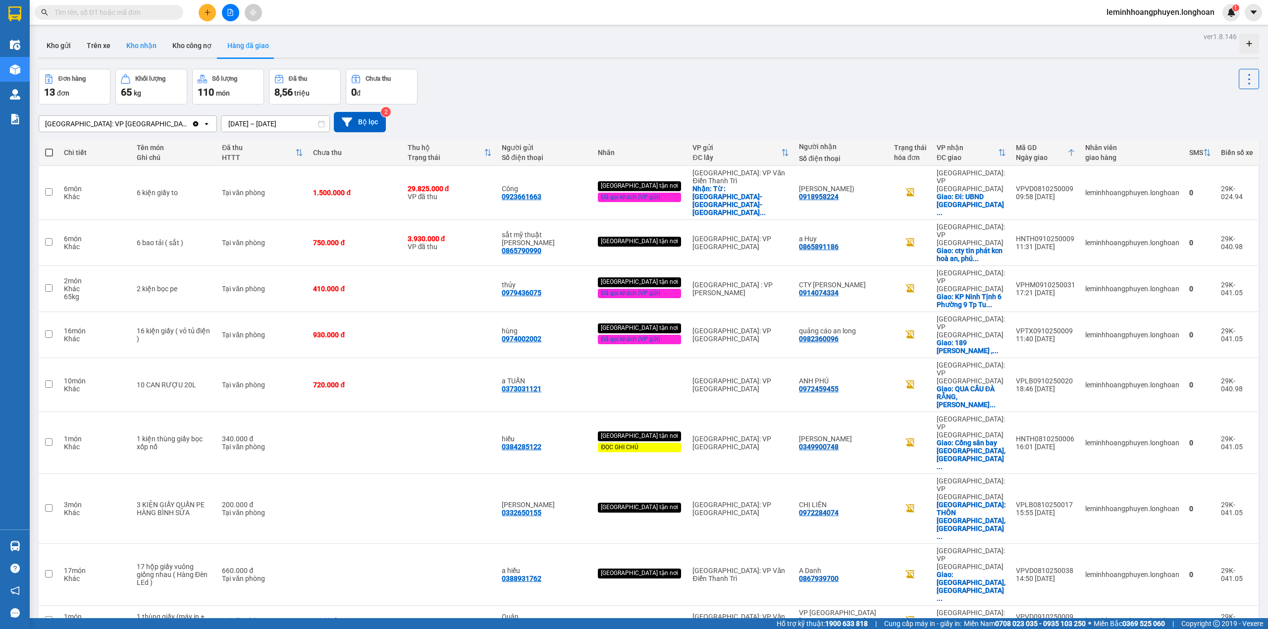
click at [135, 46] on button "Kho nhận" at bounding box center [141, 46] width 46 height 24
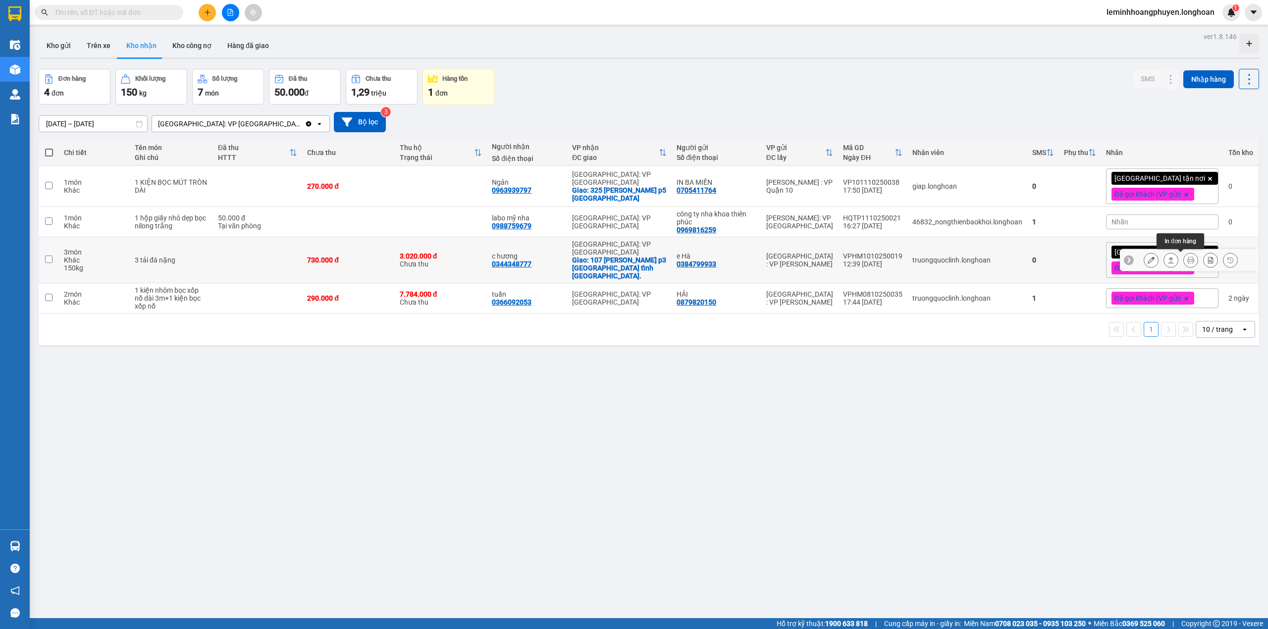
click at [1184, 259] on button at bounding box center [1191, 260] width 14 height 17
click at [1164, 255] on button at bounding box center [1171, 260] width 14 height 17
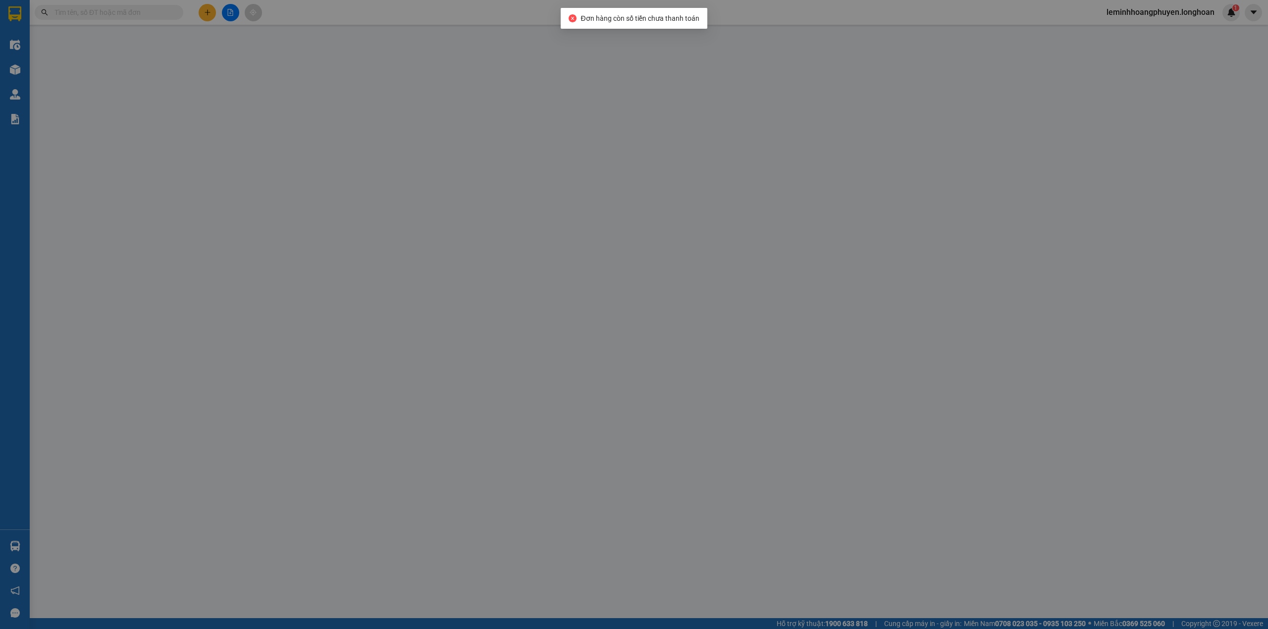
type input "0384799933"
type input "e Hà"
type input "0344348777"
type input "c hương"
checkbox input "true"
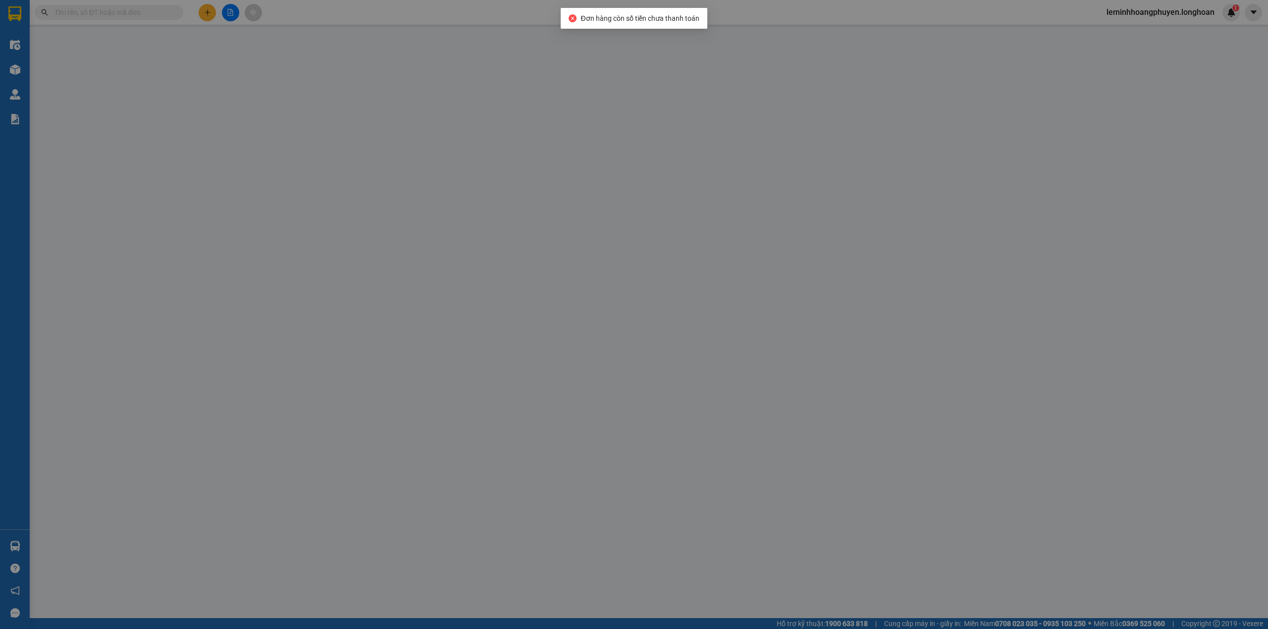
type input "107 [PERSON_NAME] p3 [GEOGRAPHIC_DATA] tỉnh [GEOGRAPHIC_DATA]."
type input "730.000"
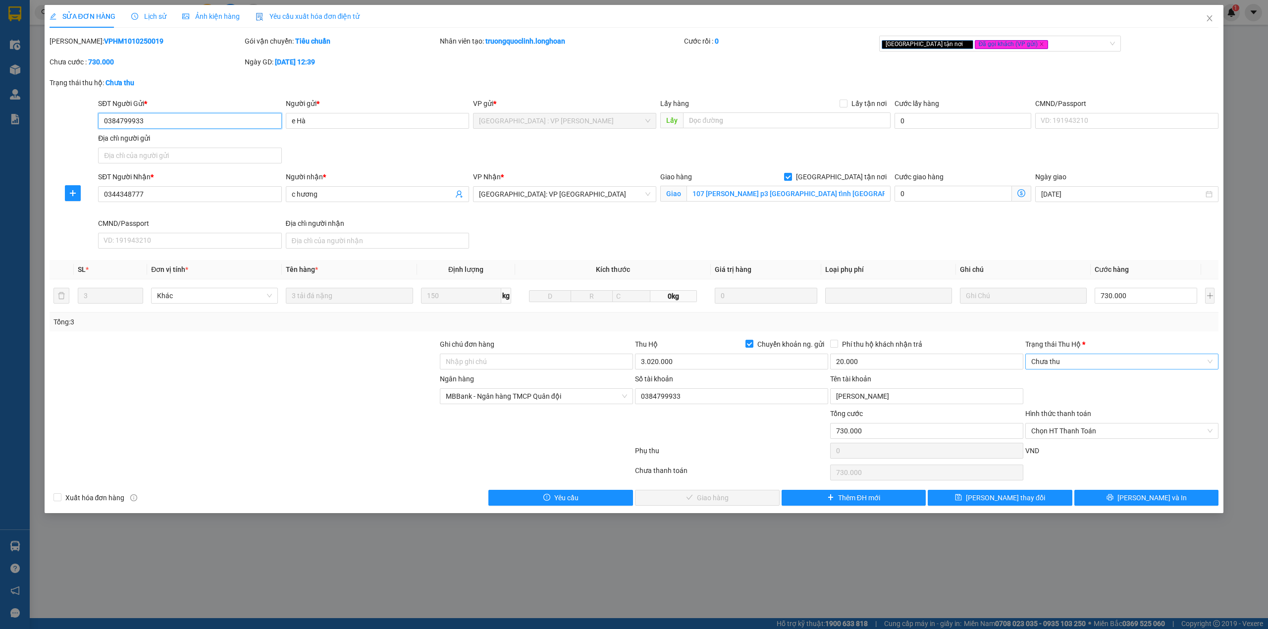
click at [1099, 360] on span "Chưa thu" at bounding box center [1121, 361] width 181 height 15
click at [1068, 415] on div "VP đã thu" at bounding box center [1121, 414] width 181 height 11
click at [1098, 431] on span "Chọn HT Thanh Toán" at bounding box center [1121, 431] width 181 height 15
click at [1074, 455] on div "Tại văn phòng" at bounding box center [1121, 452] width 181 height 11
type input "0"
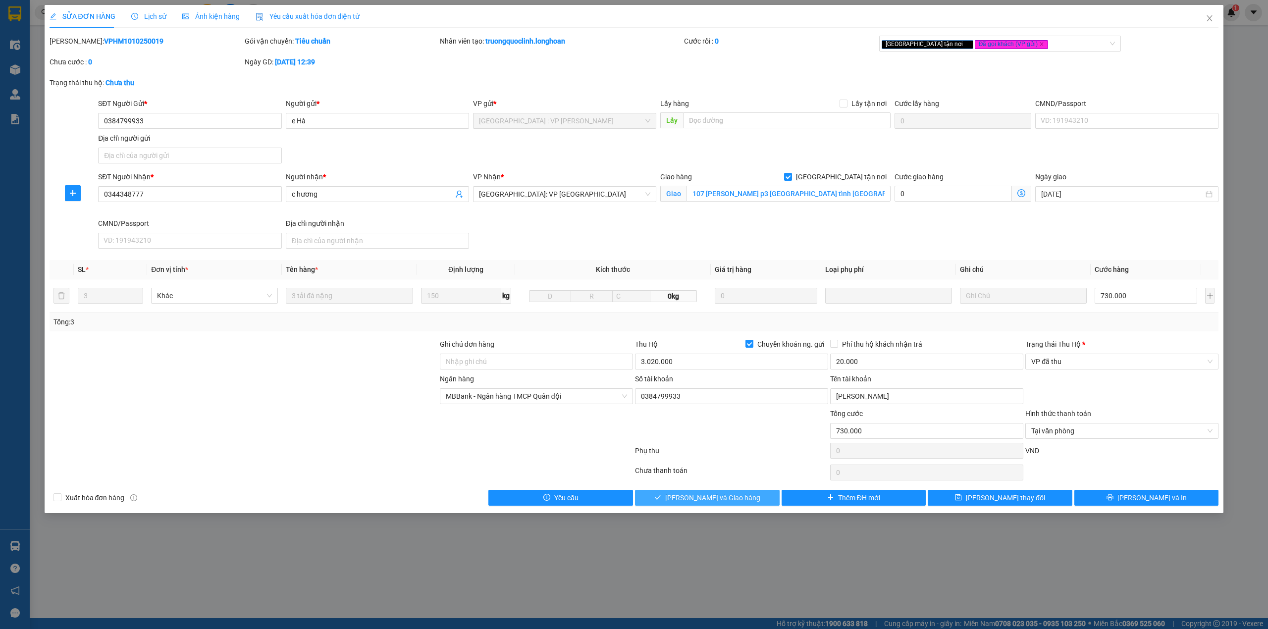
click at [742, 502] on button "[PERSON_NAME] và Giao hàng" at bounding box center [707, 498] width 145 height 16
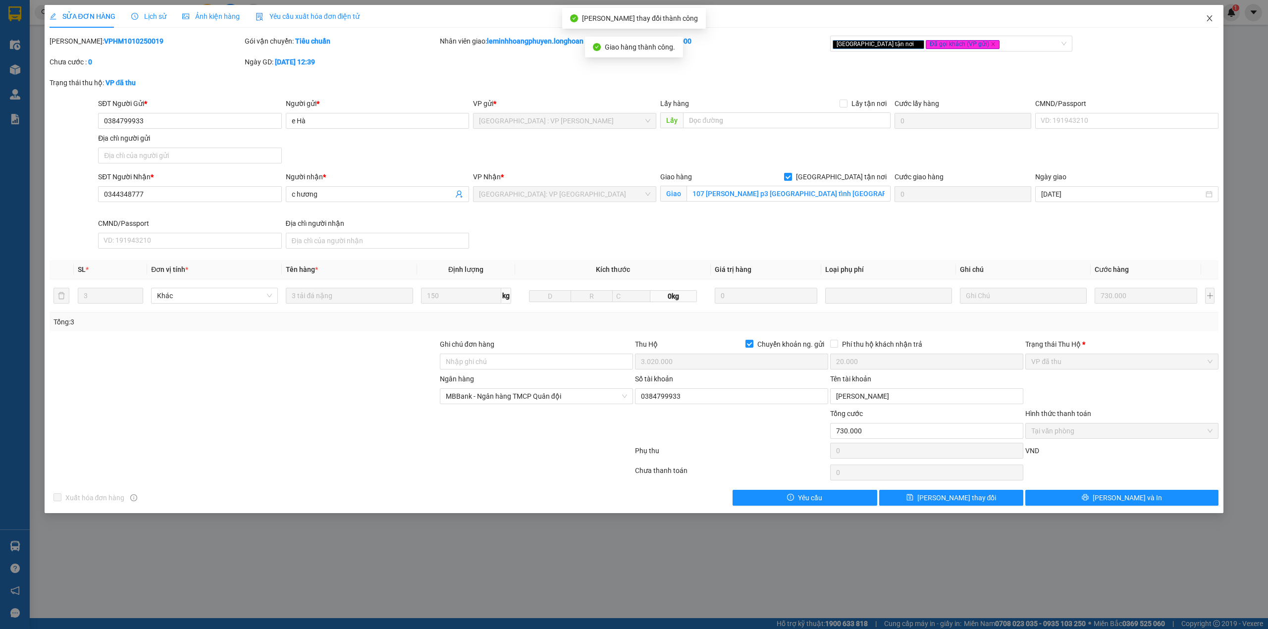
click at [1209, 15] on icon "close" at bounding box center [1210, 18] width 8 height 8
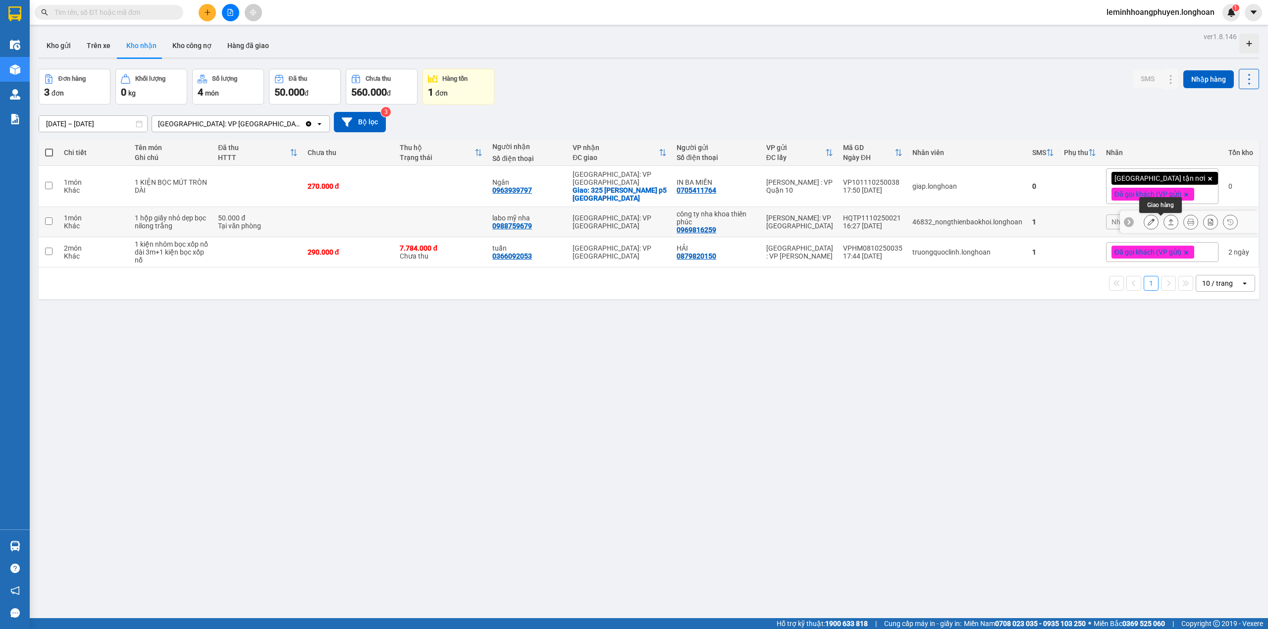
click at [1165, 221] on button at bounding box center [1171, 222] width 14 height 17
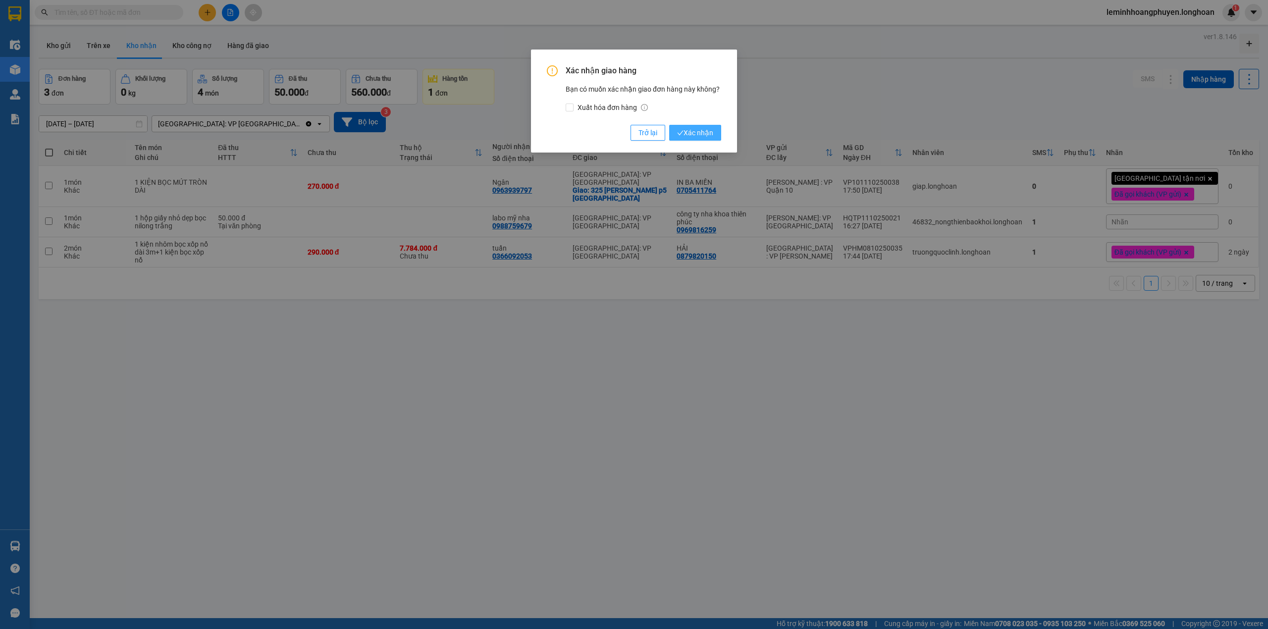
click at [703, 131] on span "Xác nhận" at bounding box center [695, 132] width 36 height 11
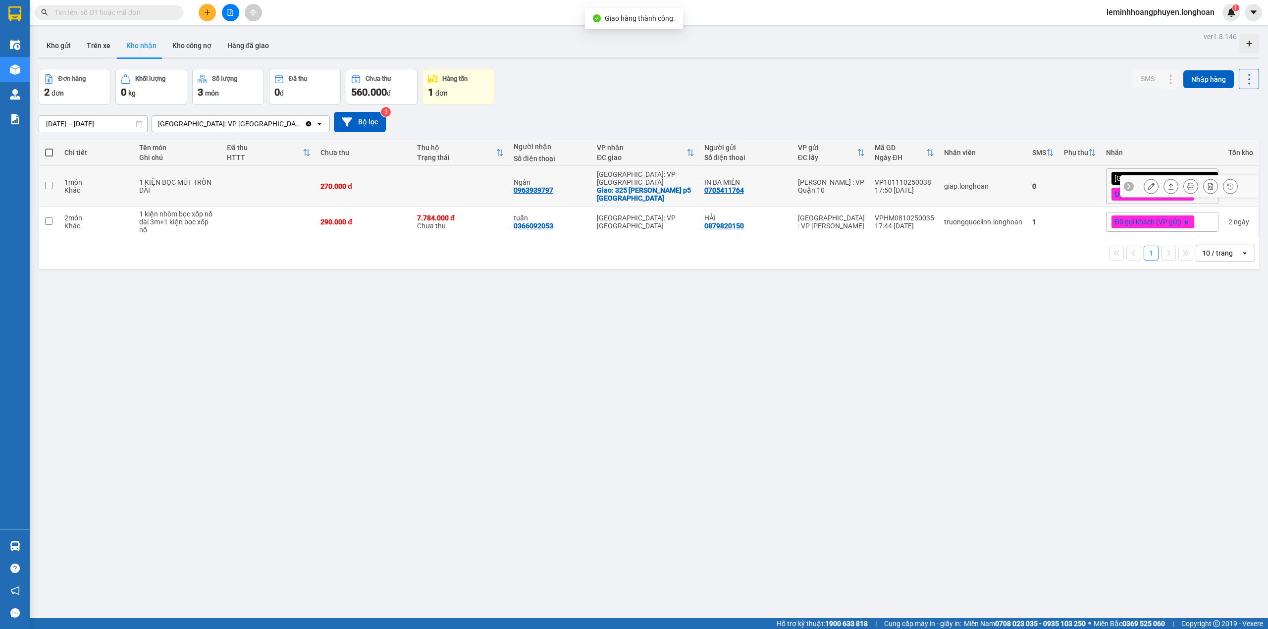
click at [1164, 188] on button at bounding box center [1171, 186] width 14 height 17
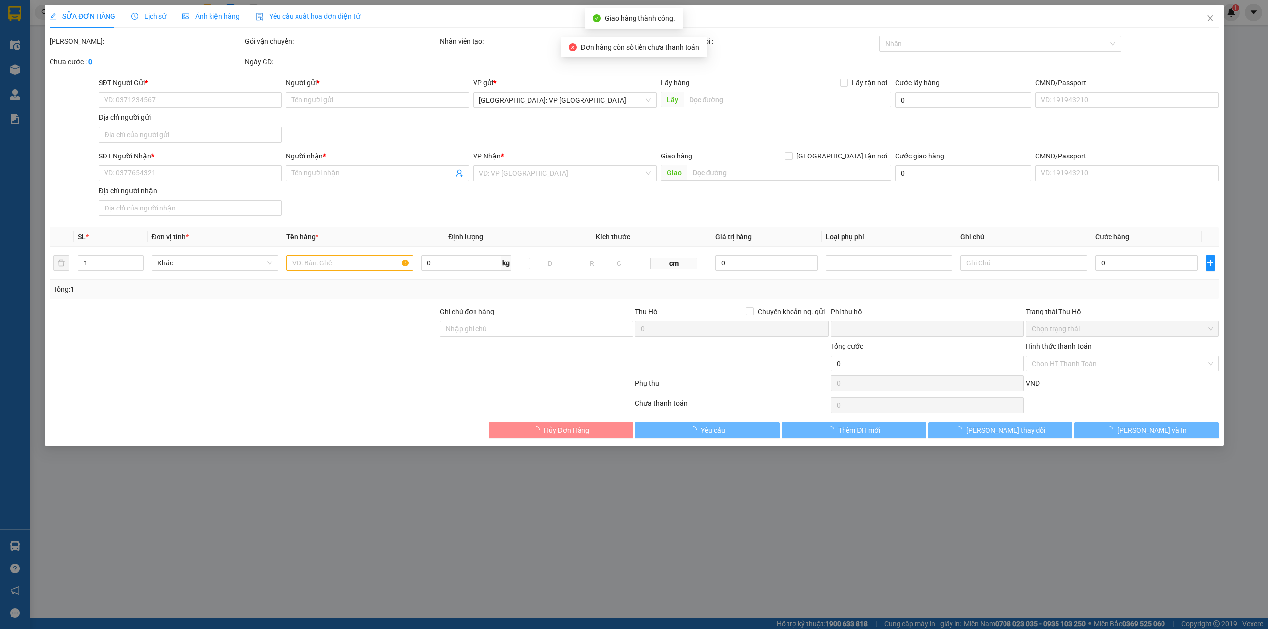
type input "0705411764"
type input "IN BA MIỀN"
type input "0963939797"
type input "Ngân"
checkbox input "true"
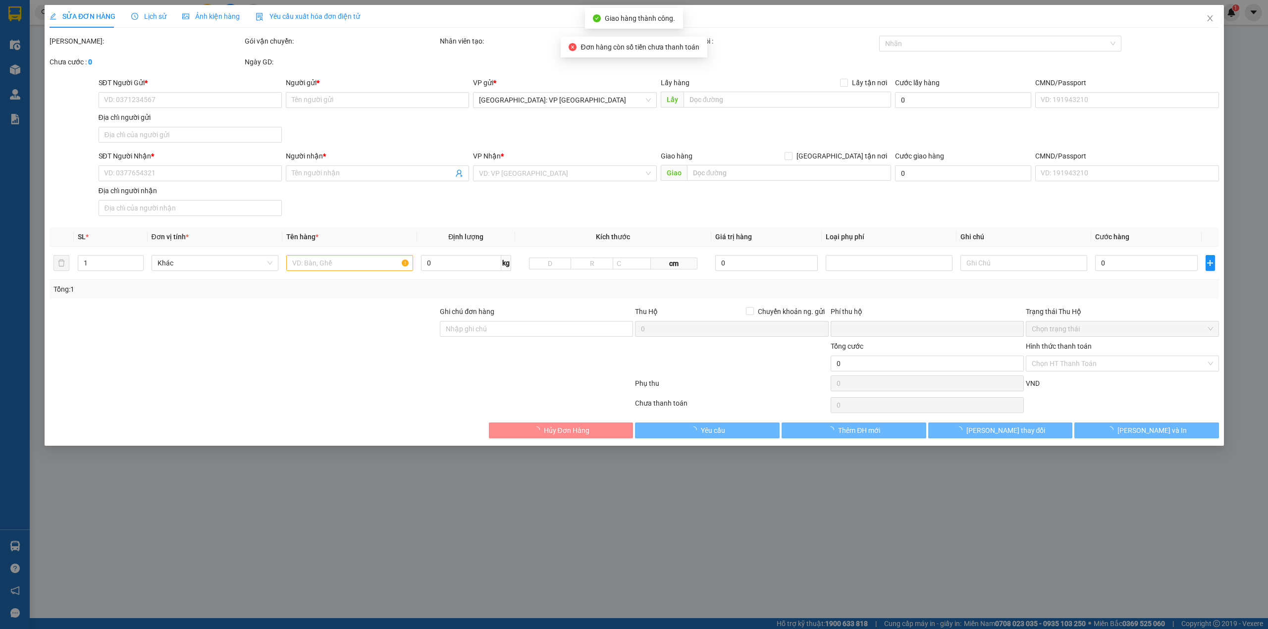
type input "325 [PERSON_NAME] p5 [GEOGRAPHIC_DATA]"
type input "hàng k bao bể vỡ hư hỏng"
type input "0"
type input "270.000"
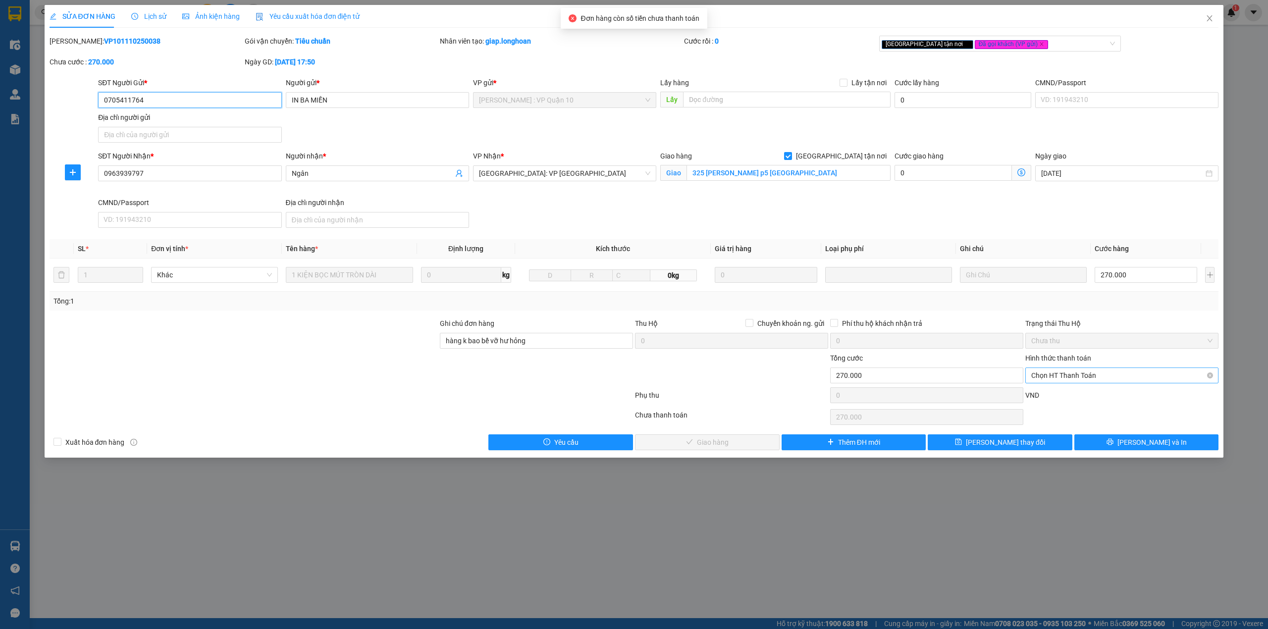
click at [1144, 375] on span "Chọn HT Thanh Toán" at bounding box center [1121, 375] width 181 height 15
click at [1102, 392] on div "Tại văn phòng" at bounding box center [1121, 397] width 181 height 11
type input "0"
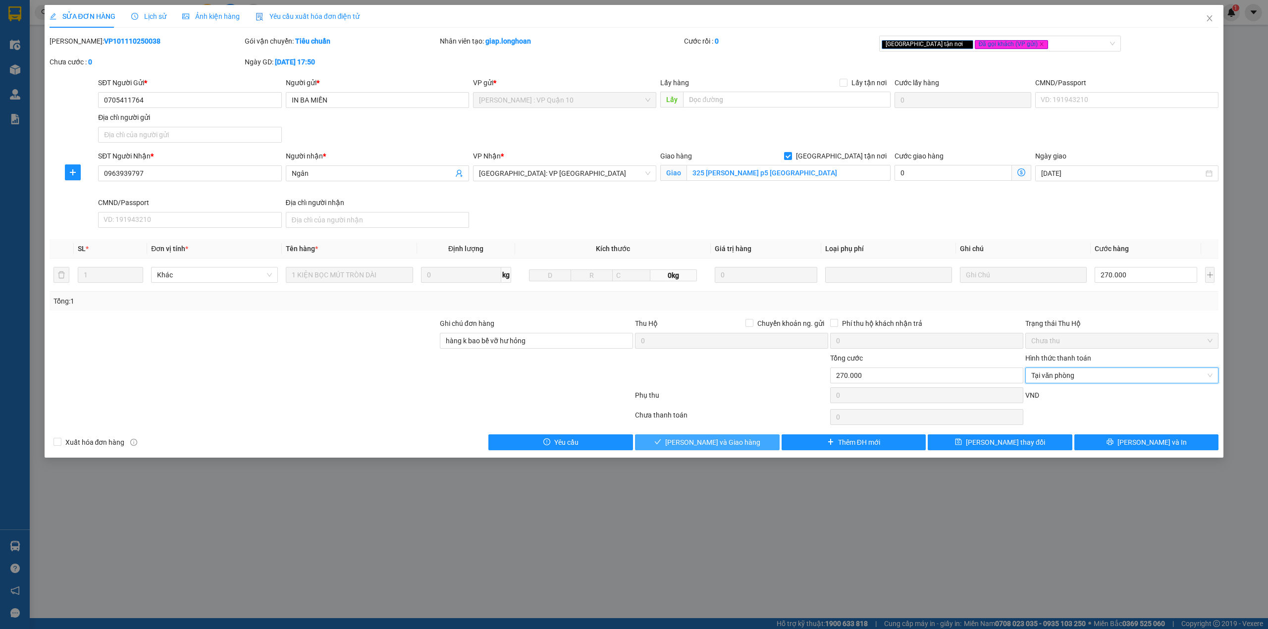
click at [727, 448] on span "[PERSON_NAME] và Giao hàng" at bounding box center [712, 442] width 95 height 11
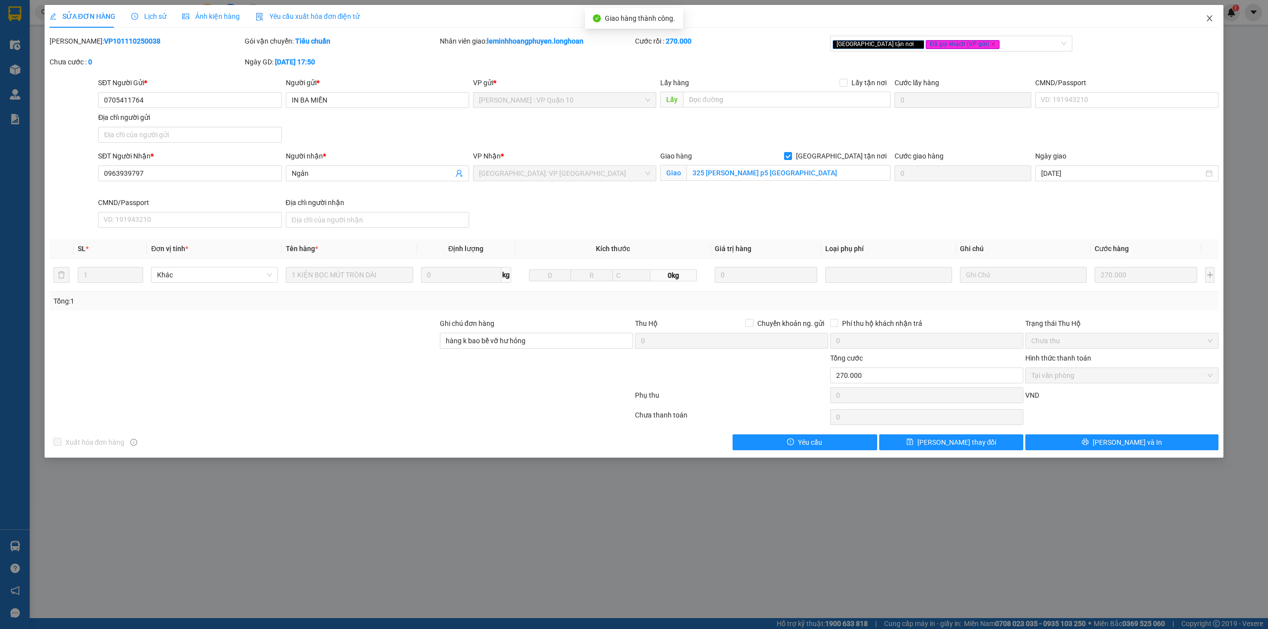
click at [1208, 16] on icon "close" at bounding box center [1209, 18] width 5 height 6
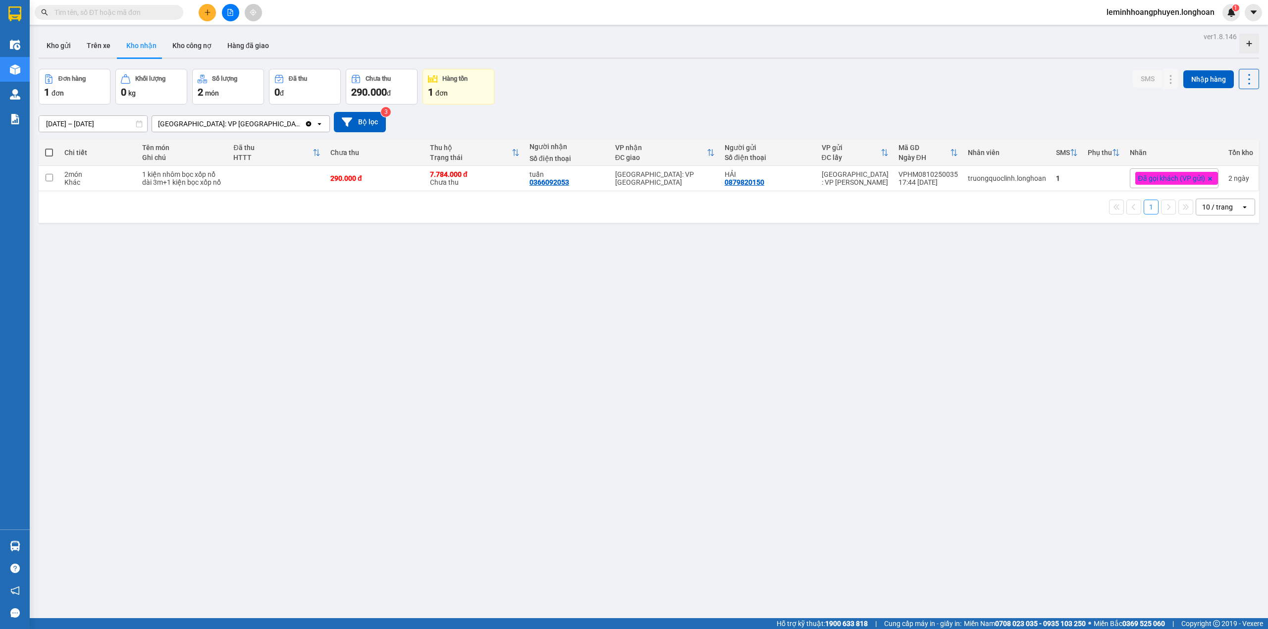
click at [240, 404] on div "ver 1.8.146 Kho gửi Trên xe Kho nhận Kho công nợ Hàng đã giao Đơn hàng 1 đơn Kh…" at bounding box center [649, 344] width 1229 height 629
click at [219, 417] on div "ver 1.8.146 Kho gửi Trên xe Kho nhận Kho công nợ Hàng đã giao Đơn hàng 1 đơn Kh…" at bounding box center [649, 344] width 1229 height 629
click at [252, 466] on div "ver 1.8.146 Kho gửi Trên xe Kho nhận Kho công nợ Hàng đã giao Đơn hàng 1 đơn Kh…" at bounding box center [649, 344] width 1229 height 629
